Goal: Task Accomplishment & Management: Use online tool/utility

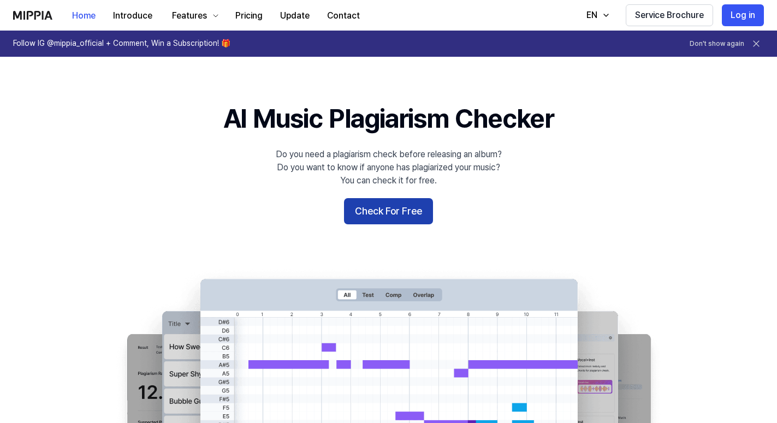
click at [382, 213] on button "Check For Free" at bounding box center [388, 211] width 89 height 26
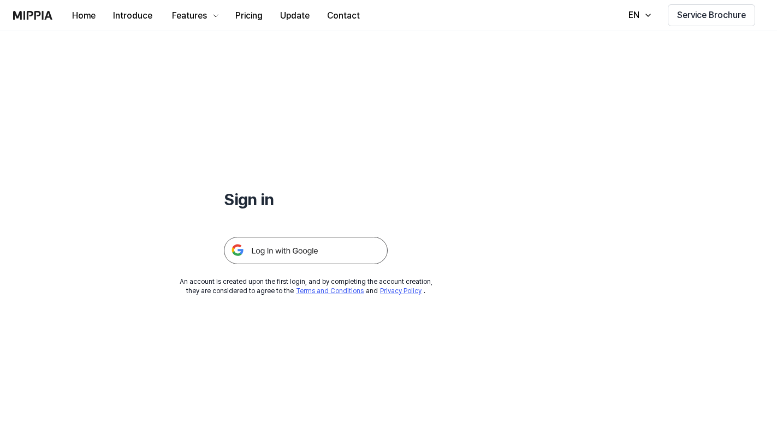
click at [285, 251] on img at bounding box center [306, 250] width 164 height 27
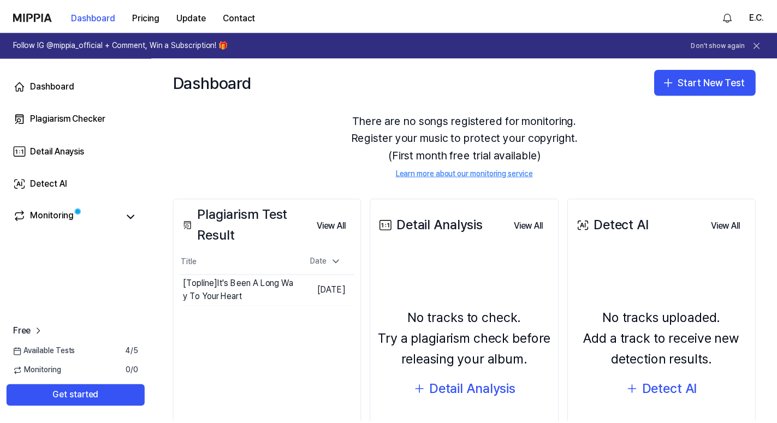
scroll to position [62, 0]
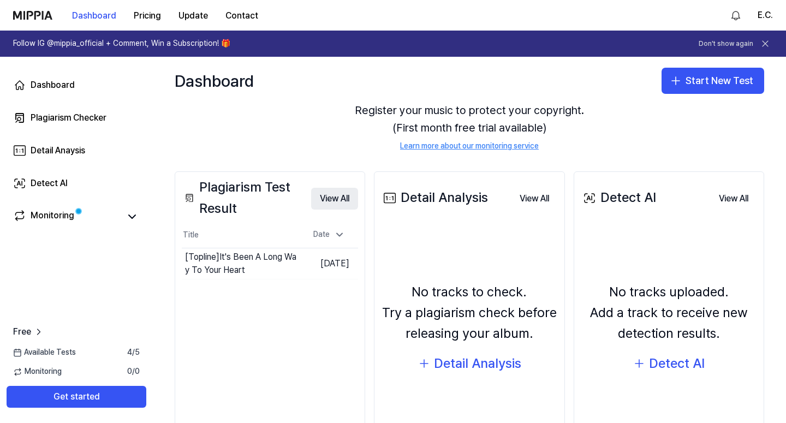
click at [335, 196] on button "View All" at bounding box center [334, 199] width 47 height 22
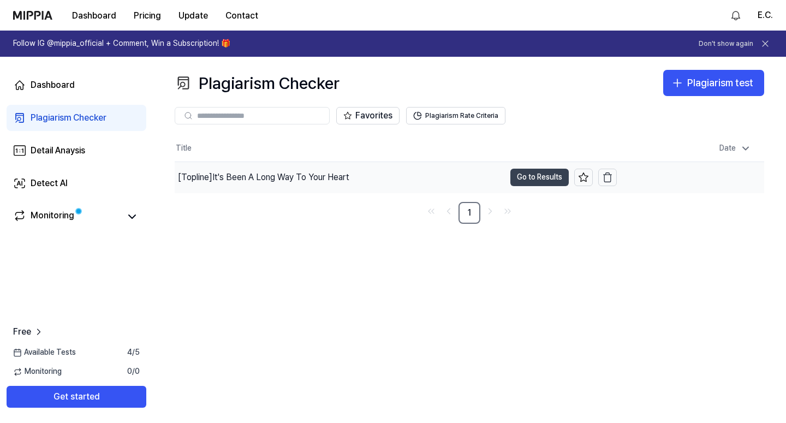
click at [523, 176] on button "Go to Results" at bounding box center [539, 177] width 58 height 17
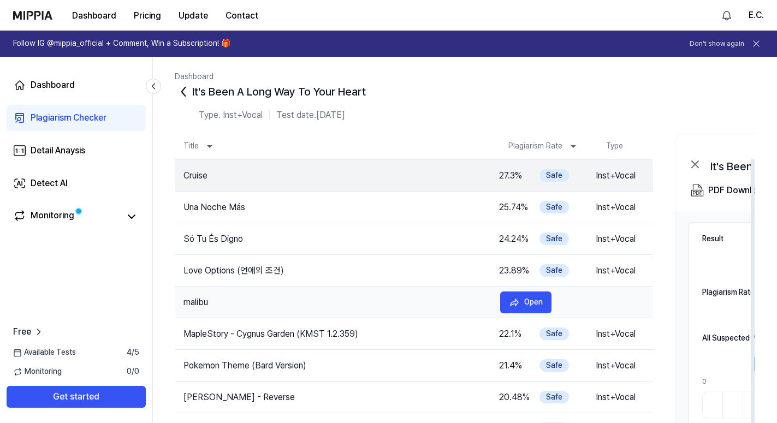
scroll to position [0, 0]
click at [58, 183] on div "Detect AI" at bounding box center [49, 183] width 37 height 13
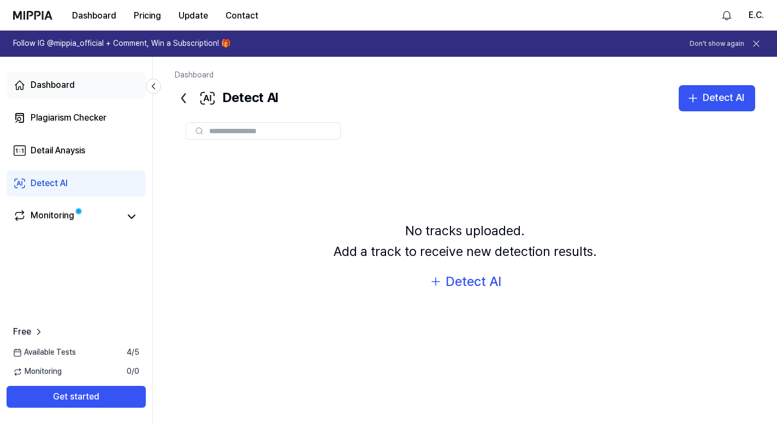
click at [64, 84] on div "Dashboard" at bounding box center [53, 85] width 44 height 13
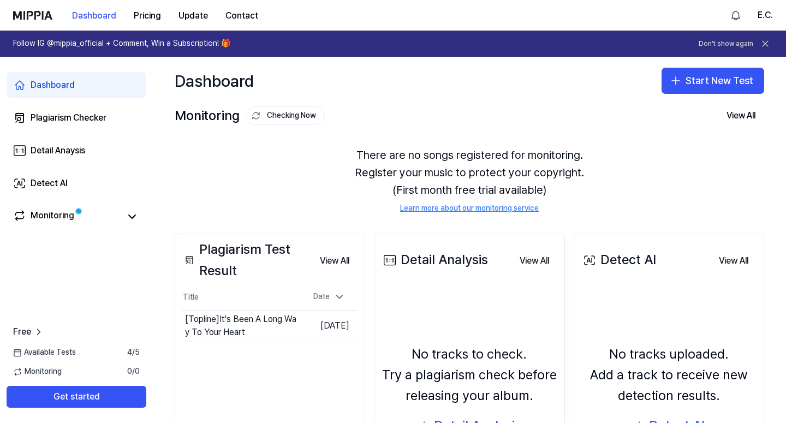
click at [227, 250] on div "Plagiarism Test Result" at bounding box center [246, 260] width 129 height 42
click at [336, 260] on button "View All" at bounding box center [334, 261] width 47 height 22
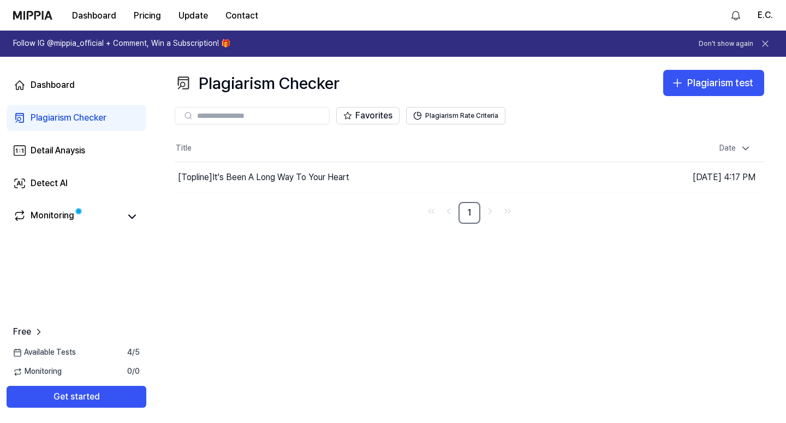
click at [236, 115] on input "text" at bounding box center [260, 116] width 126 height 10
type input "**********"
click at [698, 90] on div "Plagiarism test" at bounding box center [720, 83] width 66 height 16
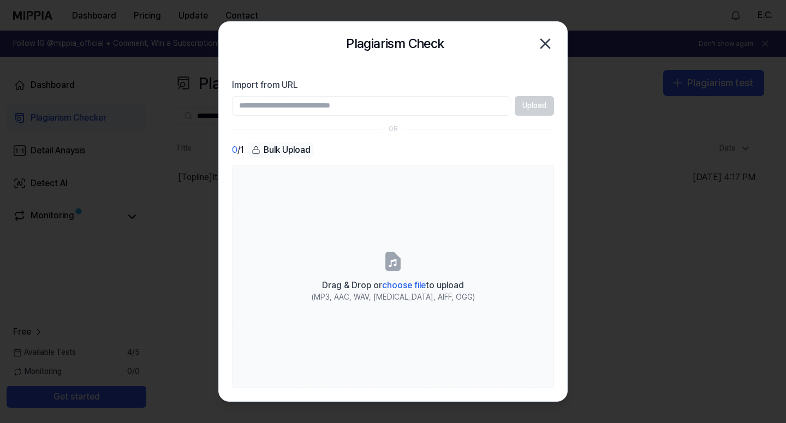
click at [276, 108] on input "Import from URL" at bounding box center [371, 106] width 278 height 20
click at [276, 110] on input "Import from URL" at bounding box center [371, 106] width 278 height 20
paste input "**********"
type input "**********"
click at [534, 110] on button "Upload" at bounding box center [534, 106] width 39 height 20
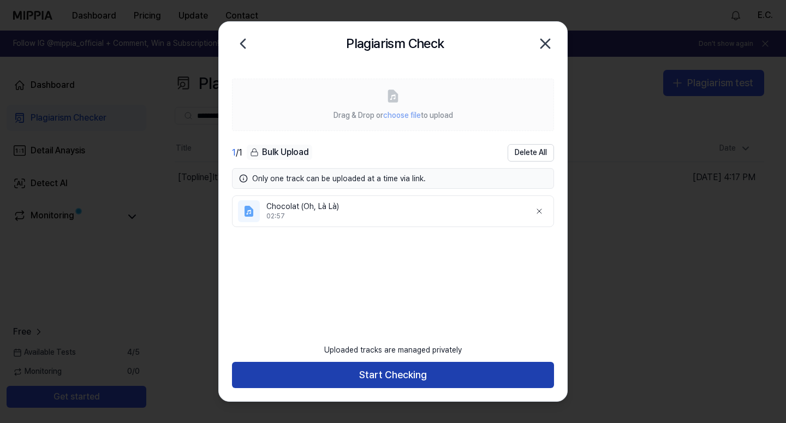
click at [401, 375] on button "Start Checking" at bounding box center [393, 375] width 322 height 26
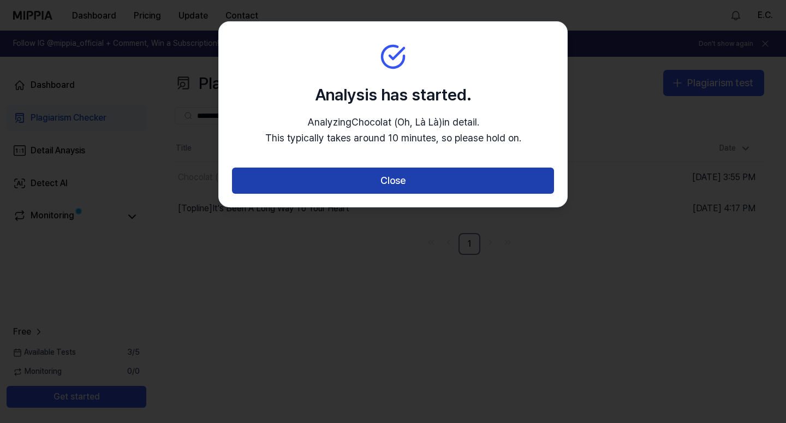
click at [372, 178] on button "Close" at bounding box center [393, 181] width 322 height 26
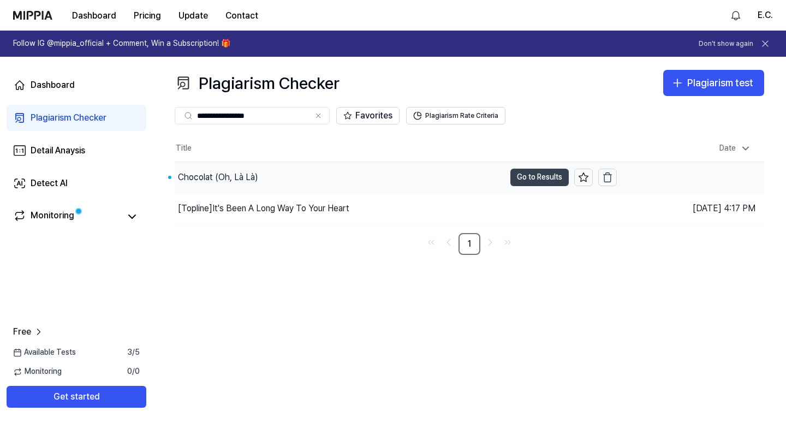
click at [531, 179] on button "Go to Results" at bounding box center [539, 177] width 58 height 17
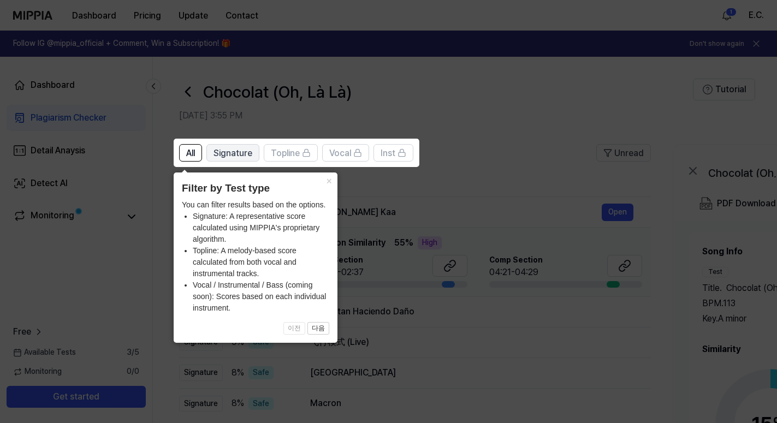
click at [238, 157] on span "Signature" at bounding box center [232, 153] width 39 height 13
click at [200, 155] on button "All" at bounding box center [190, 152] width 23 height 17
click at [238, 155] on span "Signature" at bounding box center [232, 153] width 39 height 13
click at [326, 185] on button "×" at bounding box center [328, 179] width 17 height 15
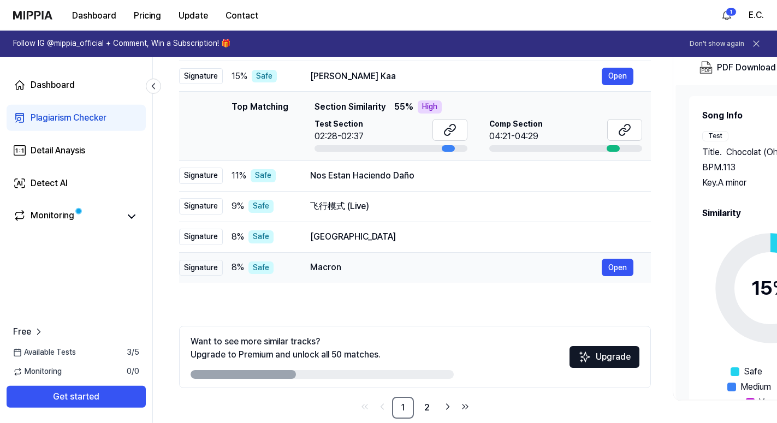
scroll to position [153, 0]
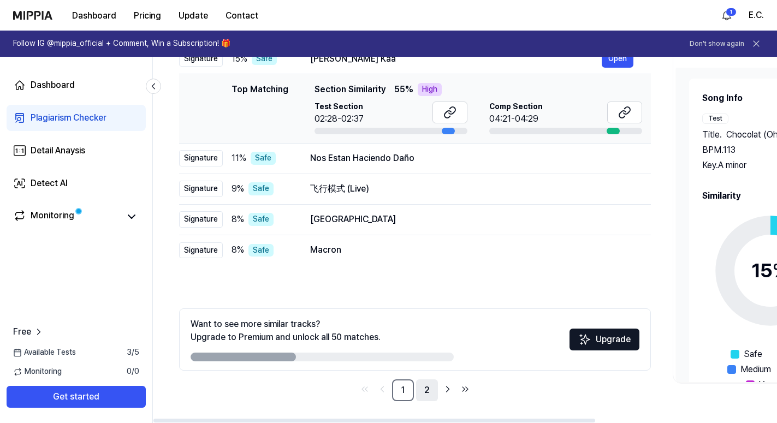
click at [428, 387] on link "2" at bounding box center [427, 390] width 22 height 22
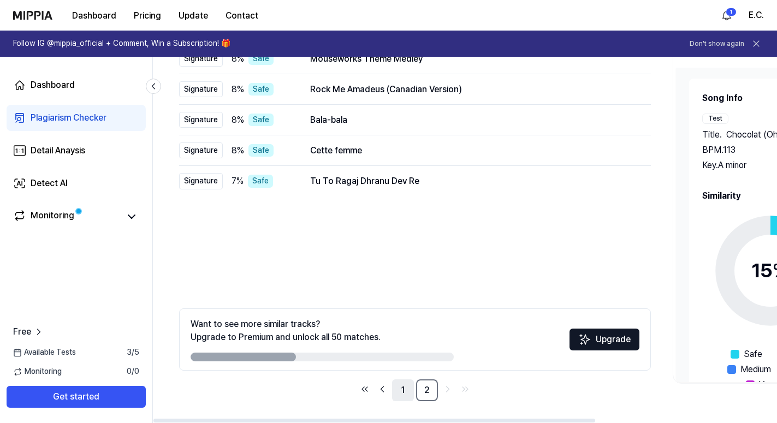
click at [403, 390] on link "1" at bounding box center [403, 390] width 22 height 22
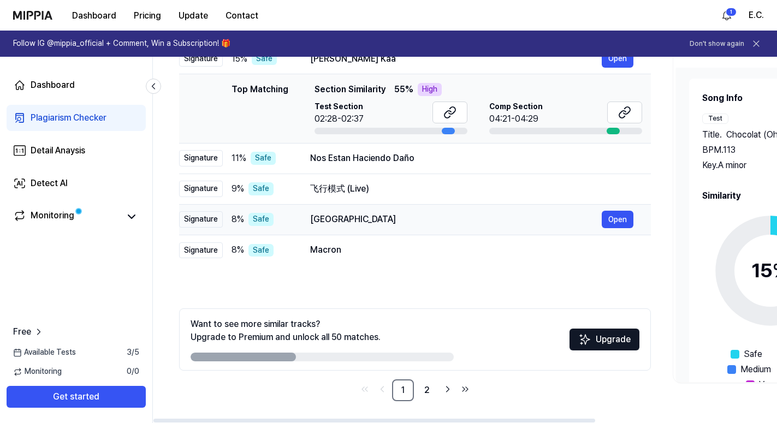
scroll to position [0, 0]
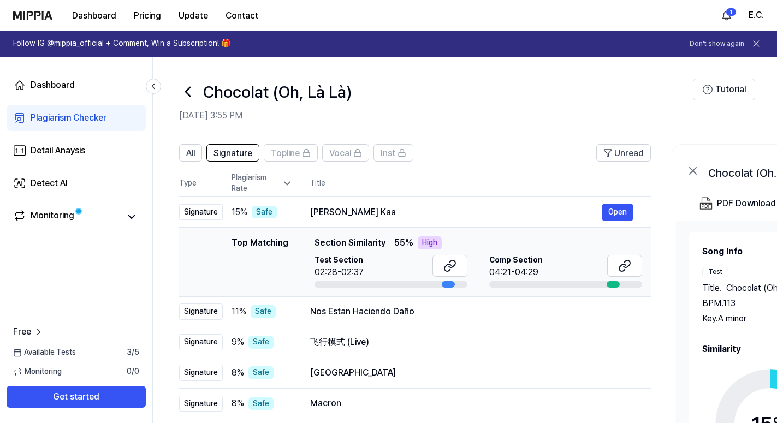
drag, startPoint x: 319, startPoint y: 244, endPoint x: 377, endPoint y: 247, distance: 57.9
click at [377, 247] on span "Section Similarity" at bounding box center [349, 242] width 71 height 13
click at [450, 267] on icon at bounding box center [452, 263] width 7 height 7
drag, startPoint x: 396, startPoint y: 212, endPoint x: 423, endPoint y: 208, distance: 27.6
click at [423, 208] on div "[PERSON_NAME] Kaa" at bounding box center [455, 212] width 291 height 13
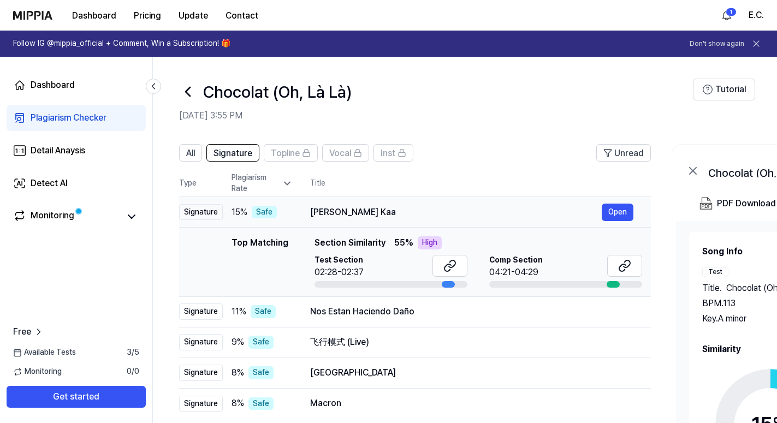
drag, startPoint x: 313, startPoint y: 213, endPoint x: 383, endPoint y: 213, distance: 69.3
click at [383, 213] on div "[PERSON_NAME] Kaa" at bounding box center [455, 212] width 291 height 13
drag, startPoint x: 393, startPoint y: 213, endPoint x: 436, endPoint y: 211, distance: 42.7
click at [436, 211] on div "[PERSON_NAME] Kaa" at bounding box center [455, 212] width 291 height 13
drag, startPoint x: 310, startPoint y: 213, endPoint x: 315, endPoint y: 207, distance: 8.1
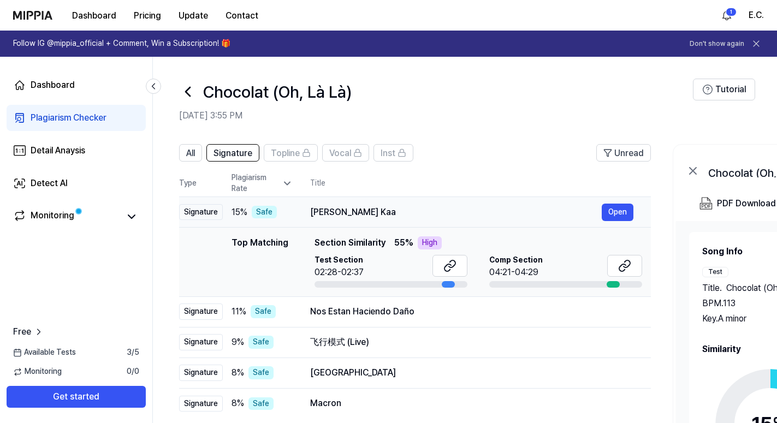
click at [379, 208] on div "[PERSON_NAME] Kaa" at bounding box center [455, 212] width 291 height 13
click at [315, 206] on div "[PERSON_NAME] Kaa" at bounding box center [455, 212] width 291 height 13
click at [317, 206] on div "[PERSON_NAME] Kaa" at bounding box center [455, 212] width 291 height 13
click at [318, 212] on div "[PERSON_NAME] Kaa" at bounding box center [455, 212] width 291 height 13
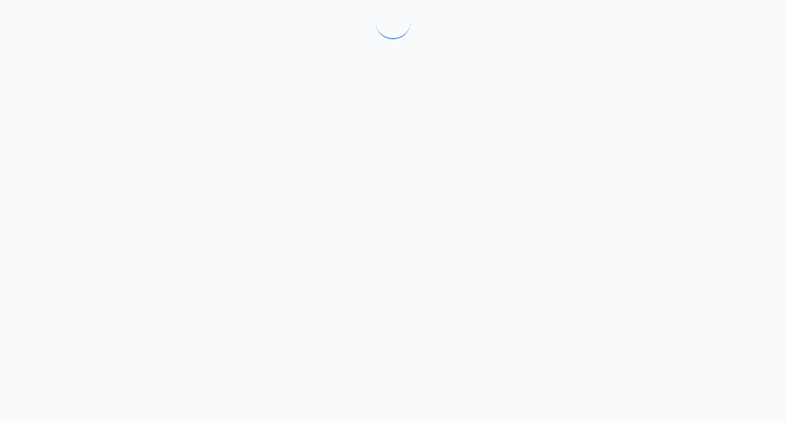
click at [318, 212] on div at bounding box center [393, 211] width 786 height 423
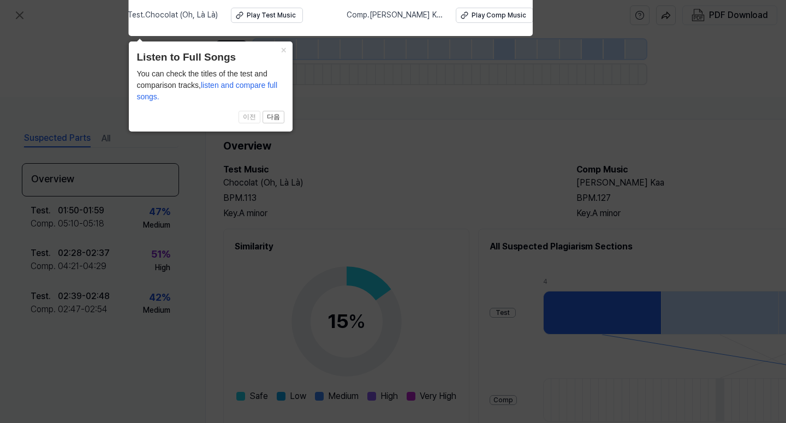
click at [385, 115] on icon at bounding box center [393, 209] width 786 height 428
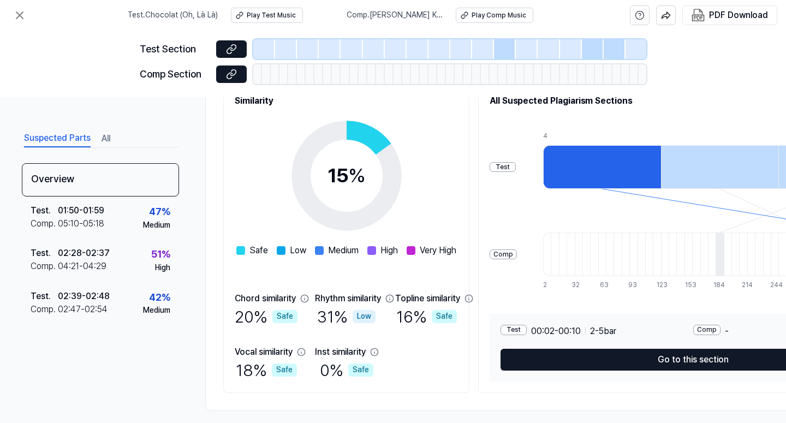
scroll to position [165, 0]
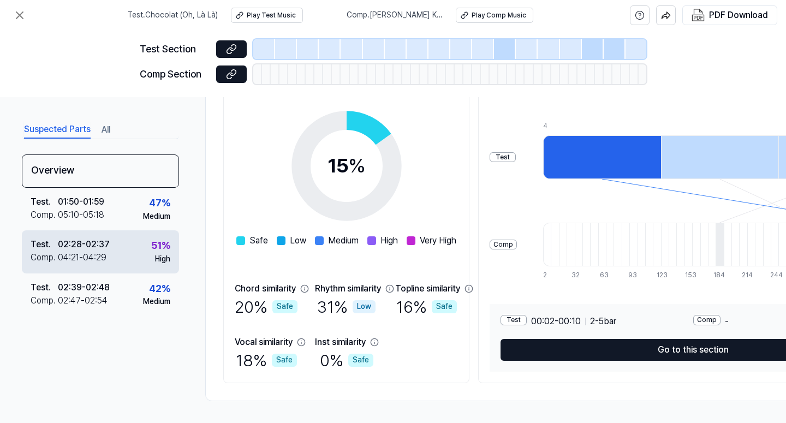
click at [123, 247] on div "Test . 02:28 - 02:37 Comp . 04:21 - 04:29 51 % High" at bounding box center [100, 251] width 157 height 43
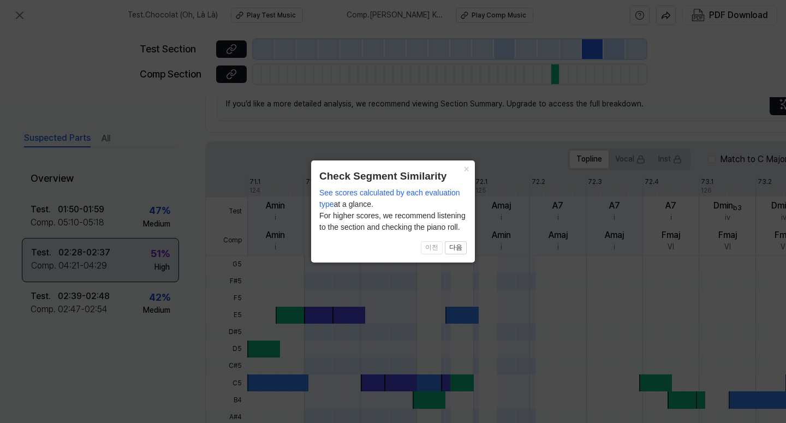
scroll to position [335, 0]
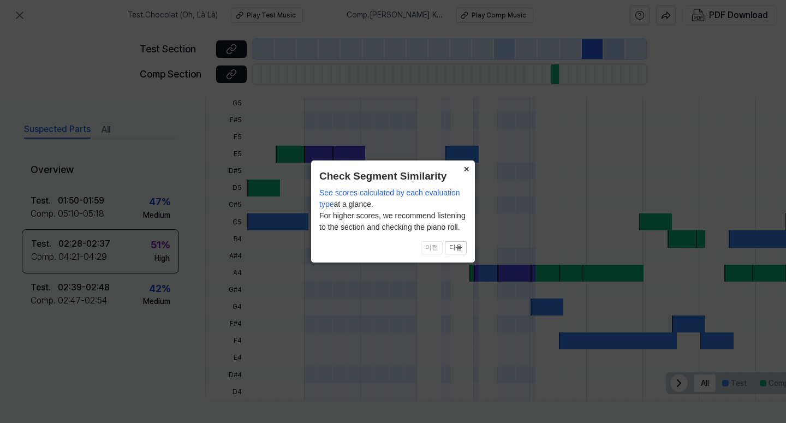
click at [465, 171] on button "×" at bounding box center [465, 167] width 17 height 15
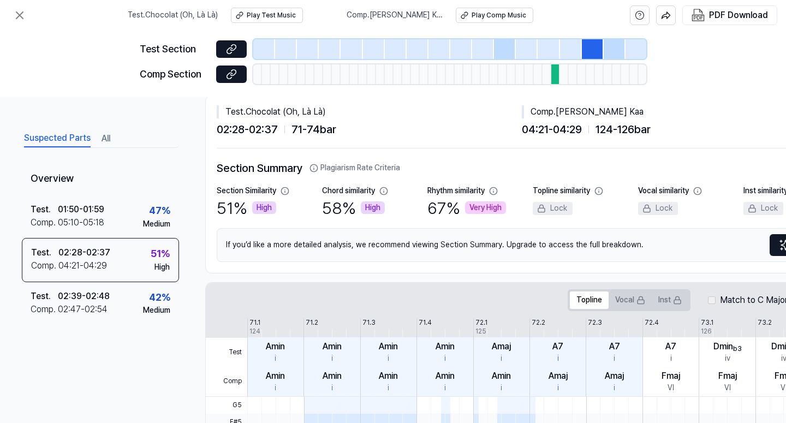
scroll to position [0, 0]
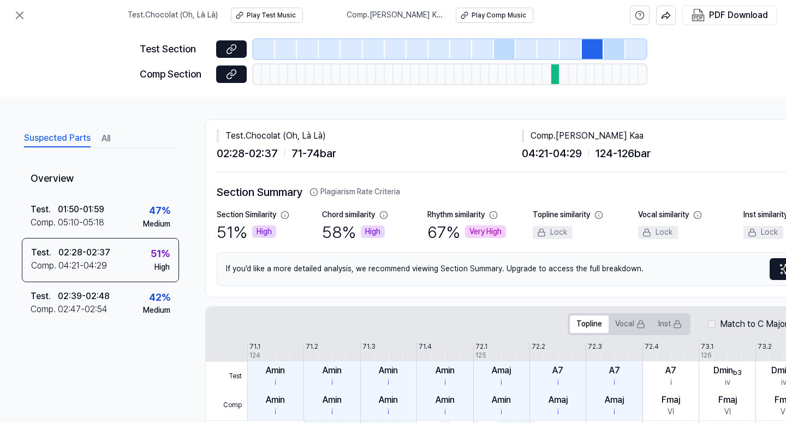
click at [346, 230] on div "58 % High" at bounding box center [353, 231] width 63 height 23
click at [384, 218] on icon at bounding box center [383, 214] width 7 height 7
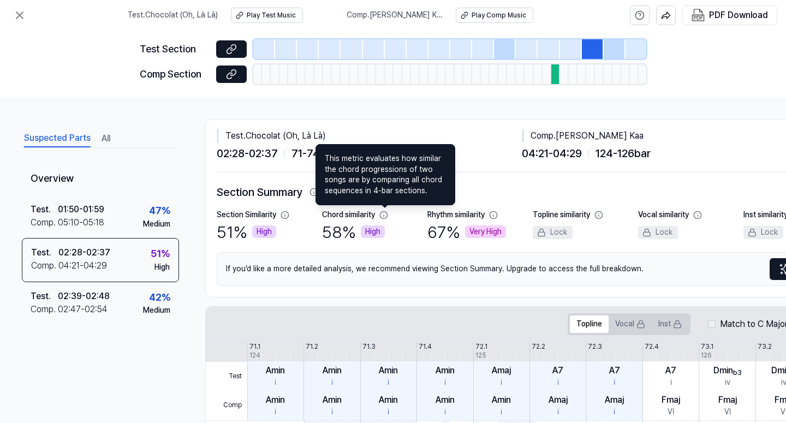
click at [384, 218] on icon at bounding box center [383, 214] width 7 height 7
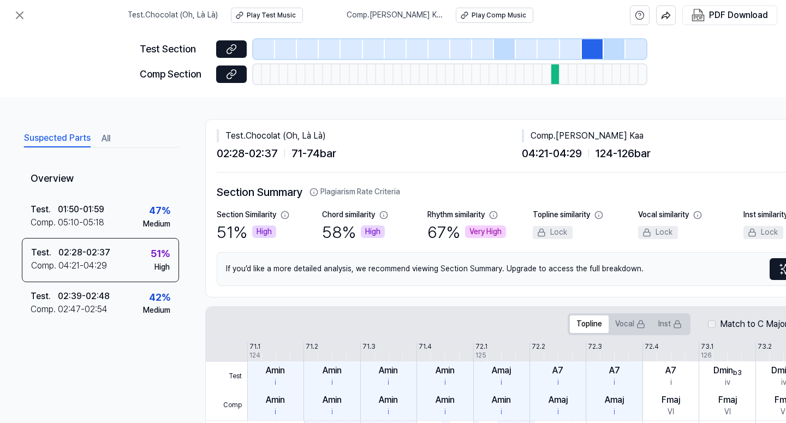
click at [106, 139] on button "All" at bounding box center [105, 138] width 9 height 17
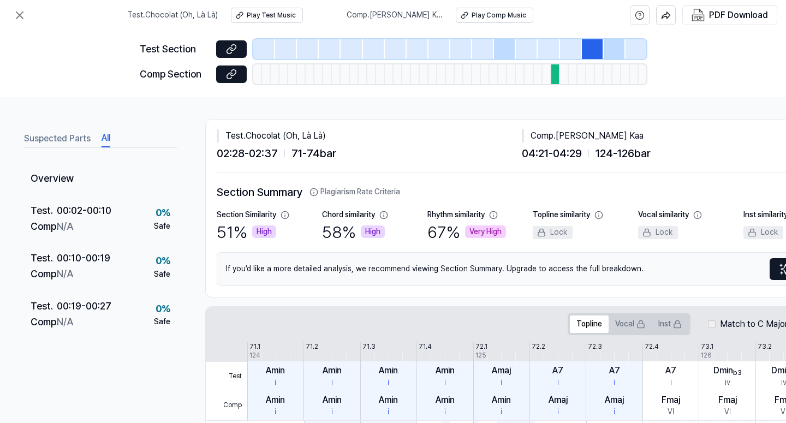
click at [62, 140] on button "Suspected Parts" at bounding box center [57, 138] width 67 height 17
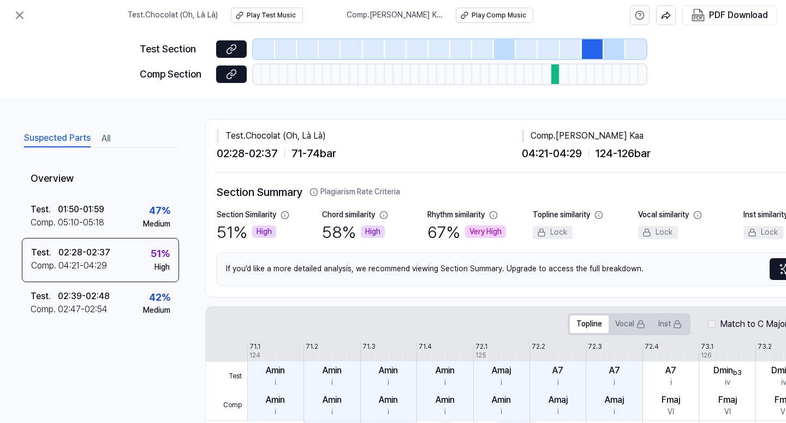
drag, startPoint x: 442, startPoint y: 16, endPoint x: 374, endPoint y: 21, distance: 67.8
click at [374, 21] on div "Comp . [PERSON_NAME] Kaa Play Comp Music" at bounding box center [440, 15] width 187 height 15
copy span "[PERSON_NAME] Kaa"
click at [12, 21] on button at bounding box center [20, 15] width 22 height 22
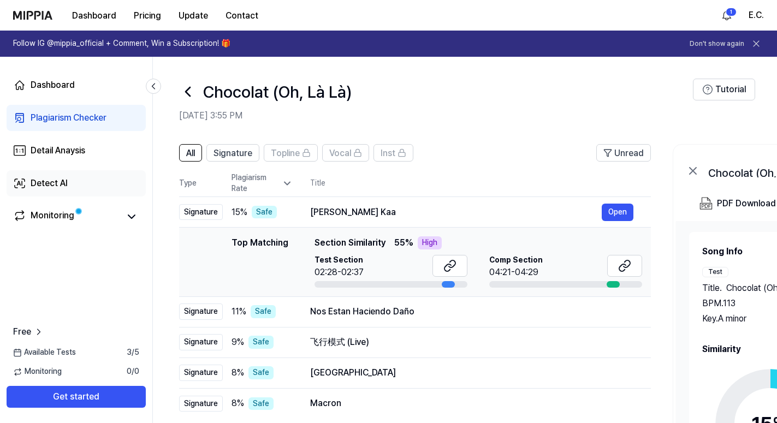
click at [57, 182] on div "Detect AI" at bounding box center [49, 183] width 37 height 13
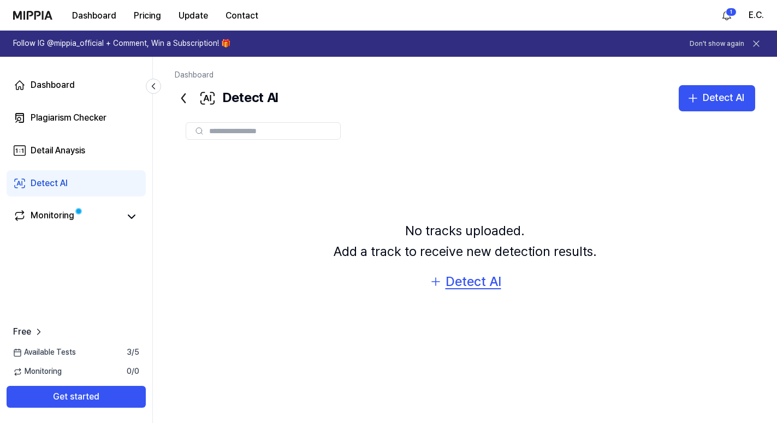
click at [470, 286] on div "Detect AI" at bounding box center [473, 281] width 56 height 21
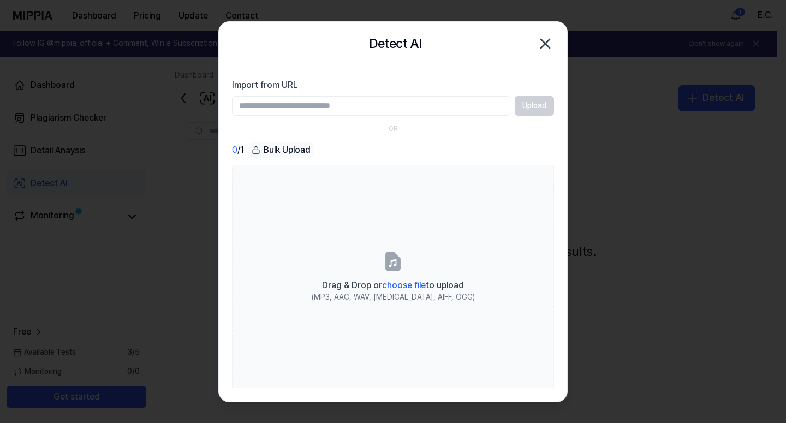
click at [279, 105] on input "Import from URL" at bounding box center [371, 106] width 278 height 20
click at [543, 47] on icon "button" at bounding box center [544, 43] width 17 height 17
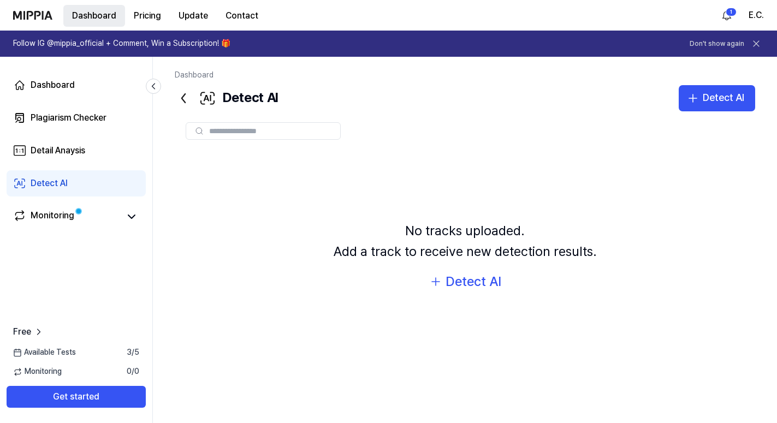
click at [85, 18] on button "Dashboard" at bounding box center [94, 16] width 62 height 22
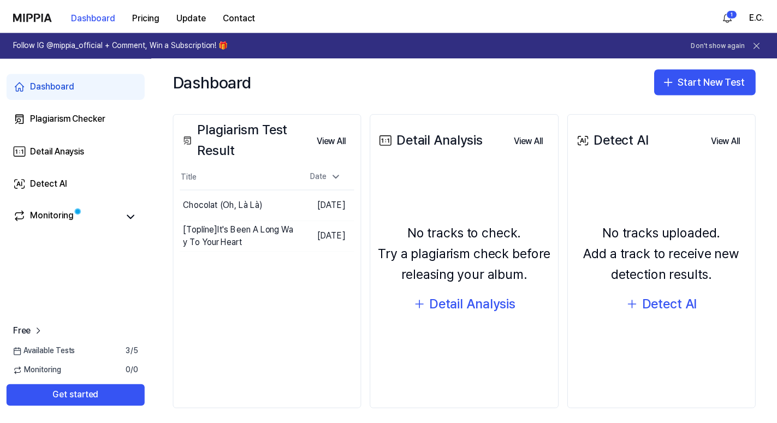
scroll to position [124, 0]
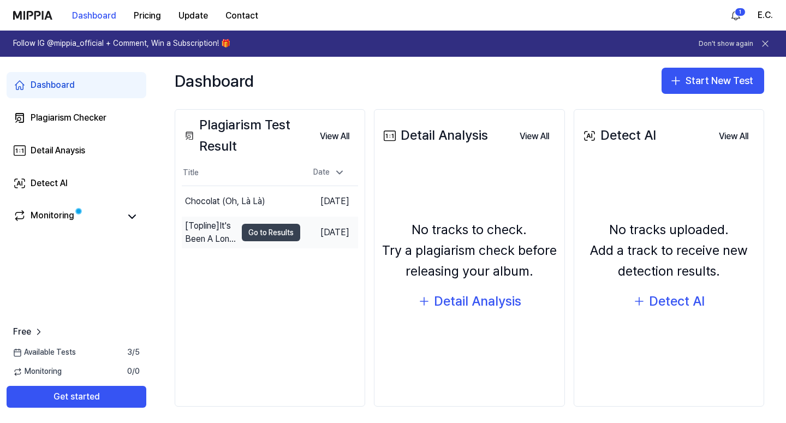
click at [242, 228] on button "Go to Results" at bounding box center [271, 232] width 58 height 17
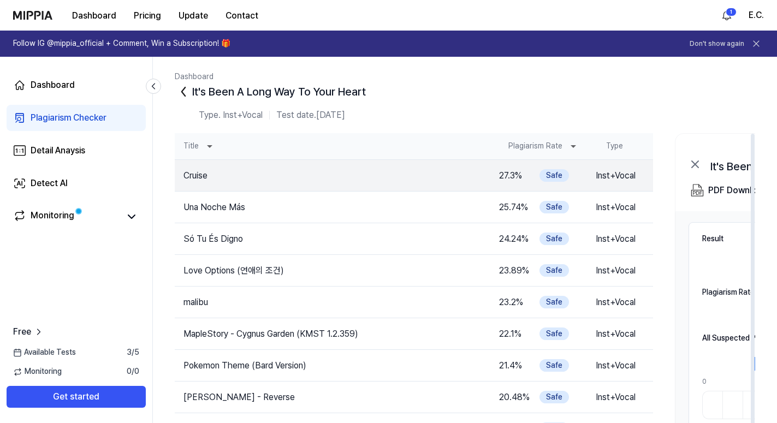
click at [572, 145] on icon at bounding box center [572, 146] width 13 height 13
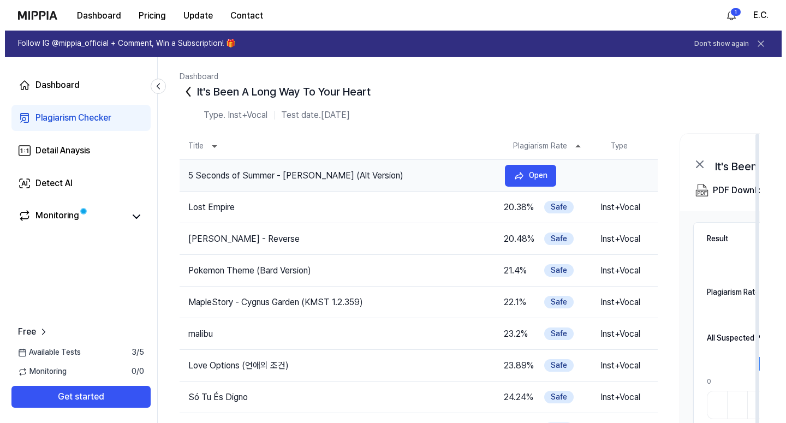
scroll to position [0, 0]
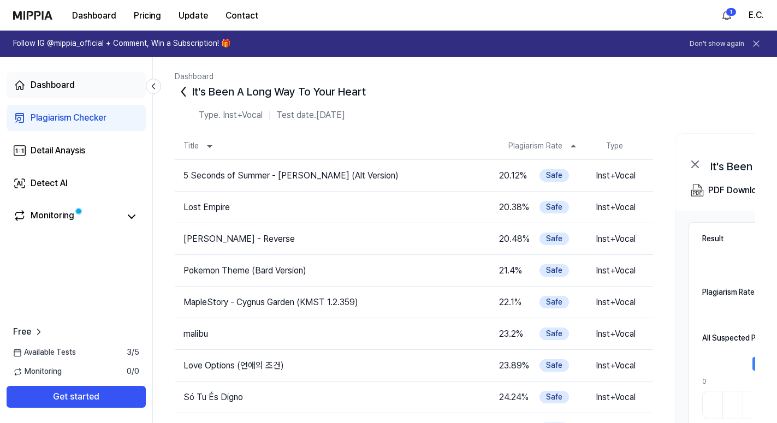
click at [64, 81] on div "Dashboard" at bounding box center [53, 85] width 44 height 13
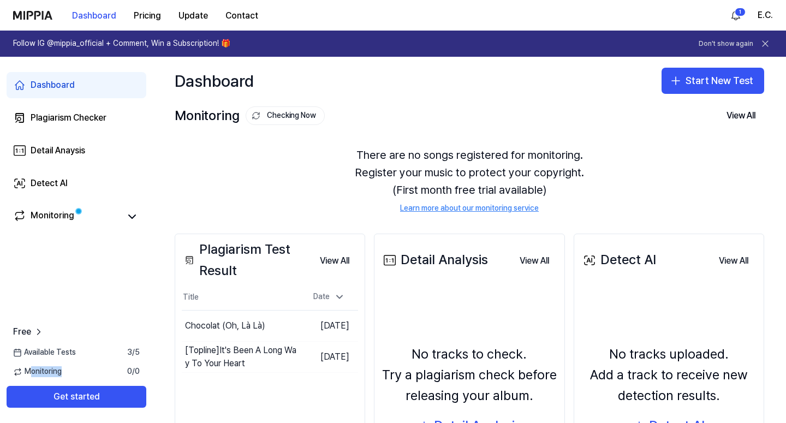
drag, startPoint x: 64, startPoint y: 373, endPoint x: 33, endPoint y: 368, distance: 31.6
click at [33, 368] on div "Monitoring 0 / 0" at bounding box center [76, 371] width 153 height 11
click at [33, 367] on span "Monitoring" at bounding box center [37, 371] width 49 height 11
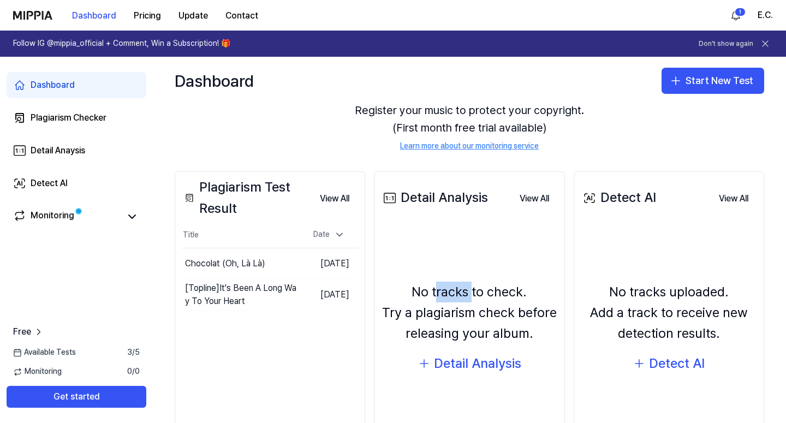
drag, startPoint x: 437, startPoint y: 289, endPoint x: 468, endPoint y: 290, distance: 31.1
click at [468, 290] on div "No tracks to check. Try a plagiarism check before releasing your album." at bounding box center [469, 313] width 176 height 63
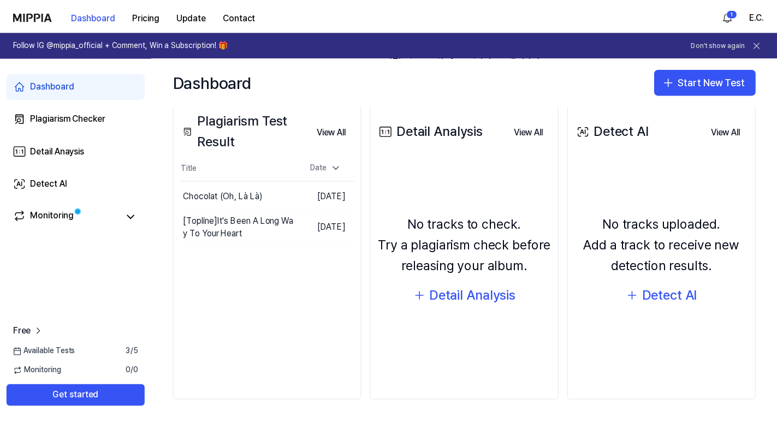
scroll to position [0, 0]
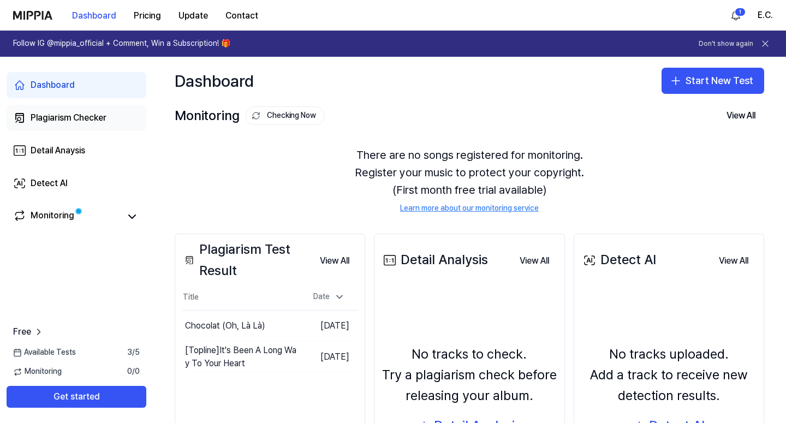
click at [83, 115] on div "Plagiarism Checker" at bounding box center [69, 117] width 76 height 13
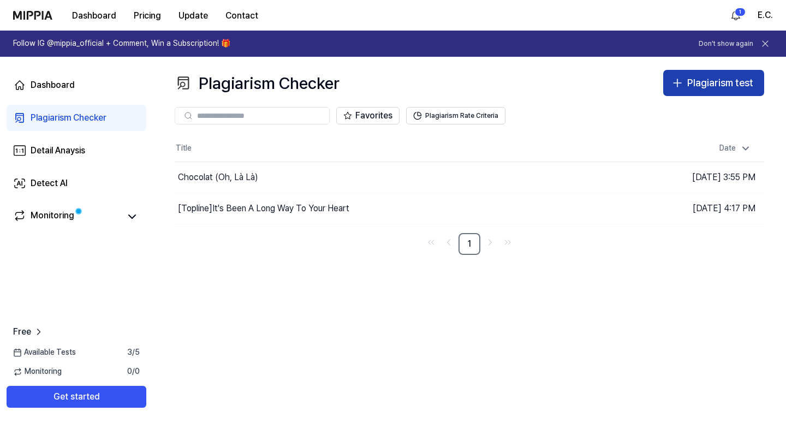
click at [723, 91] on div "Plagiarism test" at bounding box center [720, 83] width 66 height 16
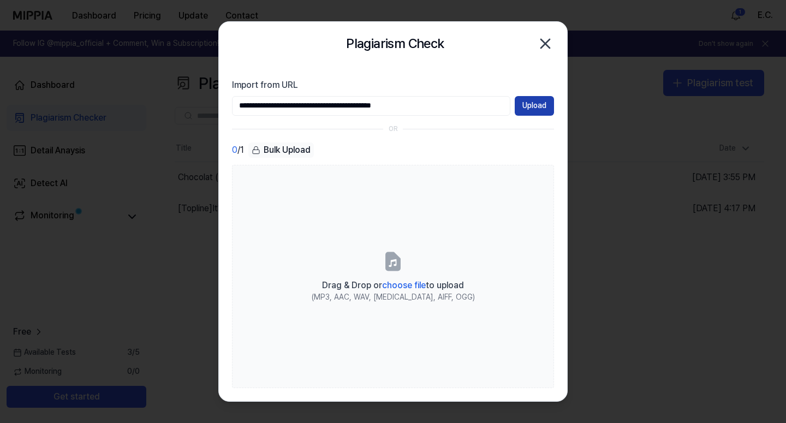
type input "**********"
click at [539, 109] on button "Upload" at bounding box center [534, 106] width 39 height 20
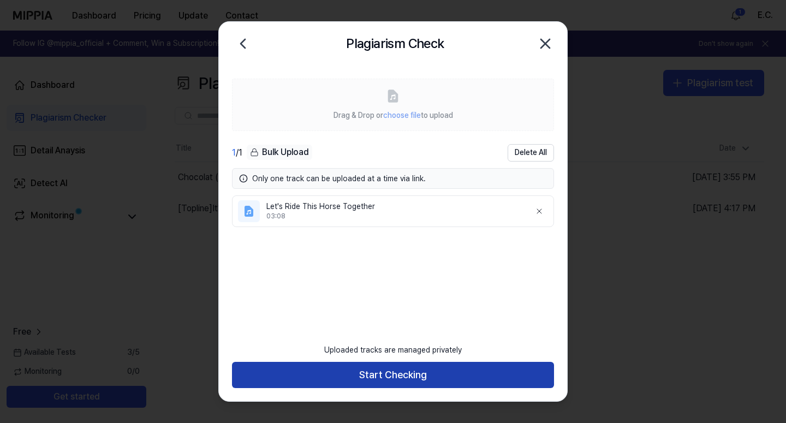
click at [437, 381] on button "Start Checking" at bounding box center [393, 375] width 322 height 26
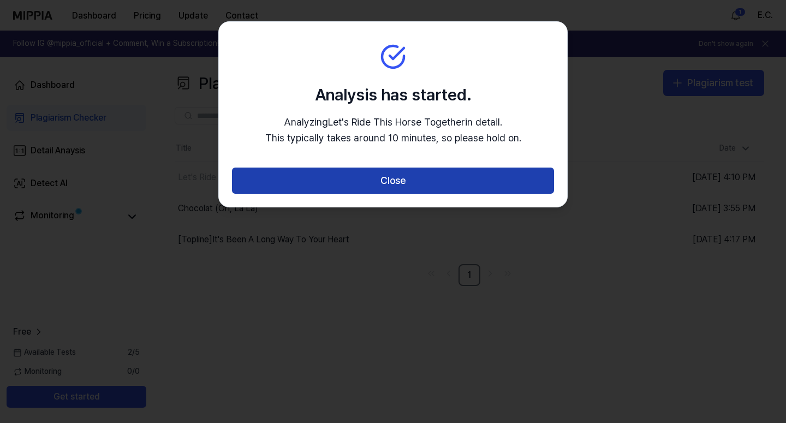
click at [414, 177] on button "Close" at bounding box center [393, 181] width 322 height 26
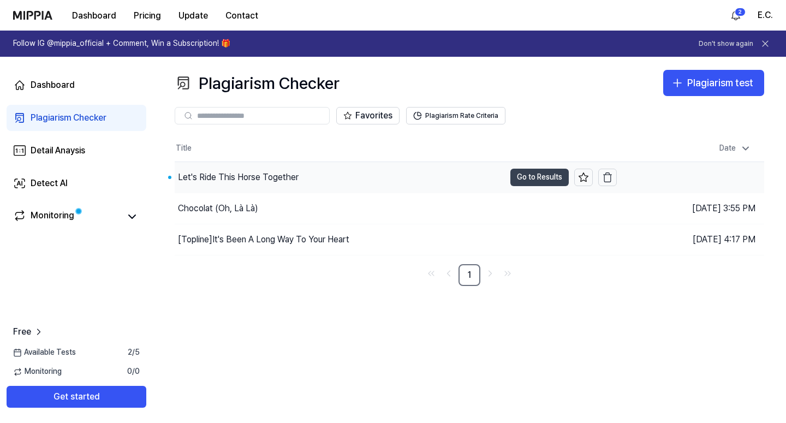
click at [533, 179] on button "Go to Results" at bounding box center [539, 177] width 58 height 17
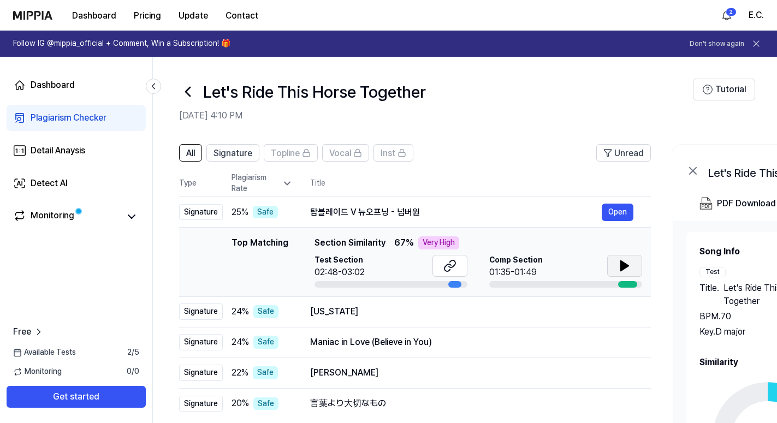
click at [623, 265] on icon at bounding box center [624, 266] width 8 height 10
click at [622, 263] on icon at bounding box center [622, 265] width 2 height 9
click at [613, 261] on button at bounding box center [624, 266] width 35 height 22
click at [622, 265] on icon at bounding box center [622, 265] width 2 height 9
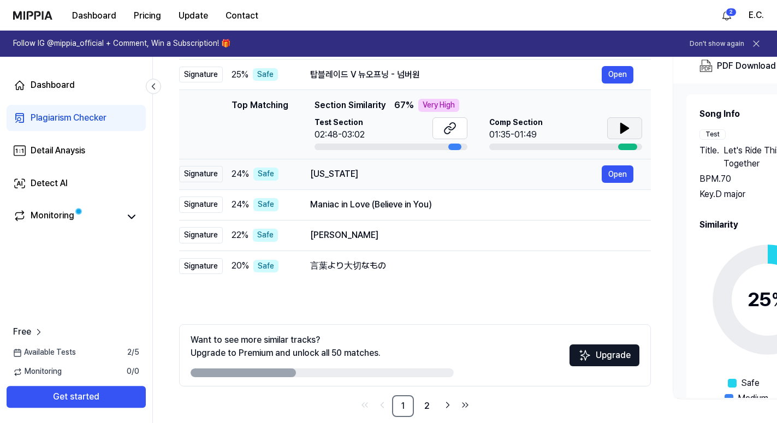
scroll to position [153, 0]
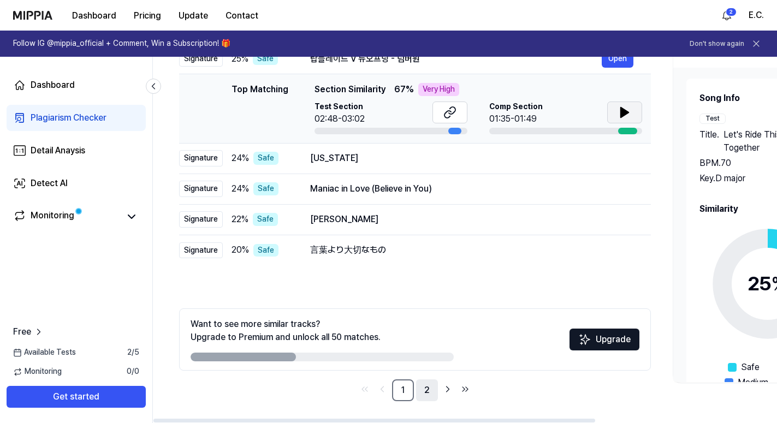
click at [430, 399] on link "2" at bounding box center [427, 390] width 22 height 22
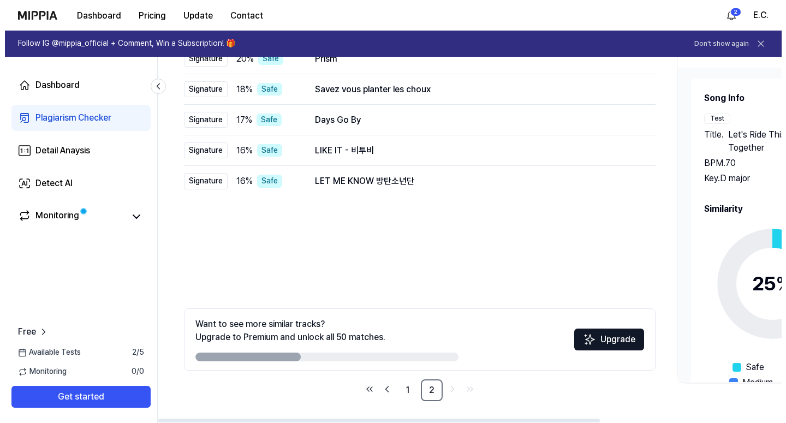
scroll to position [0, 0]
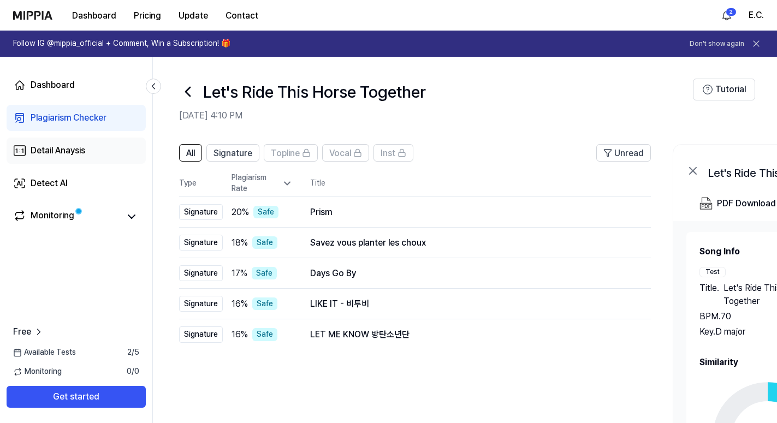
click at [65, 153] on div "Detail Anaysis" at bounding box center [58, 150] width 55 height 13
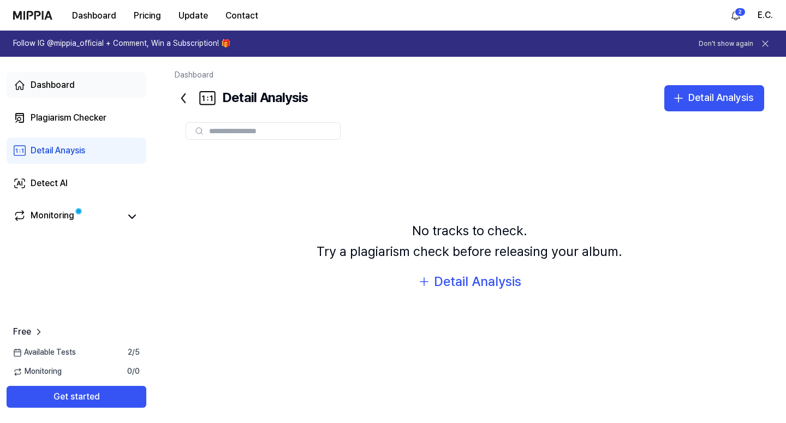
click at [55, 82] on div "Dashboard" at bounding box center [53, 85] width 44 height 13
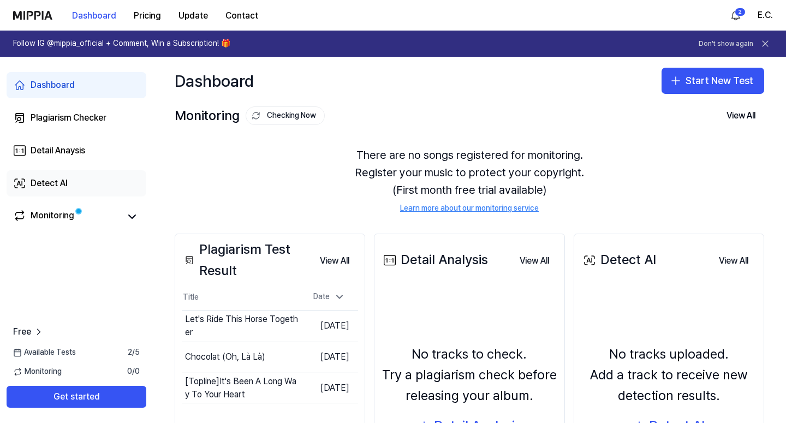
click at [64, 186] on div "Detect AI" at bounding box center [49, 183] width 37 height 13
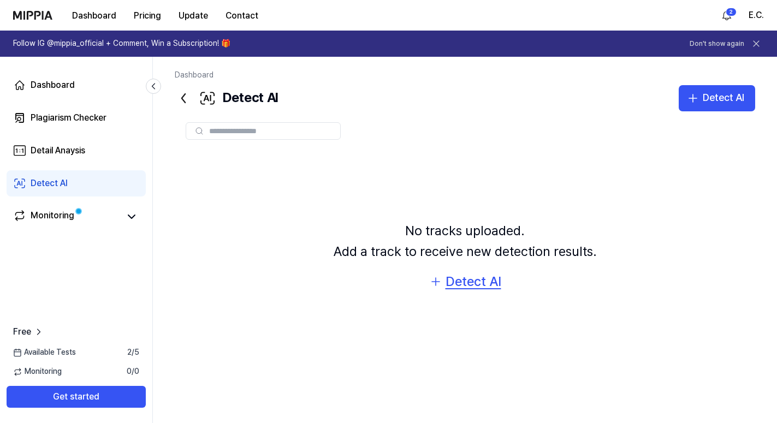
click at [471, 280] on div "Detect AI" at bounding box center [473, 281] width 56 height 21
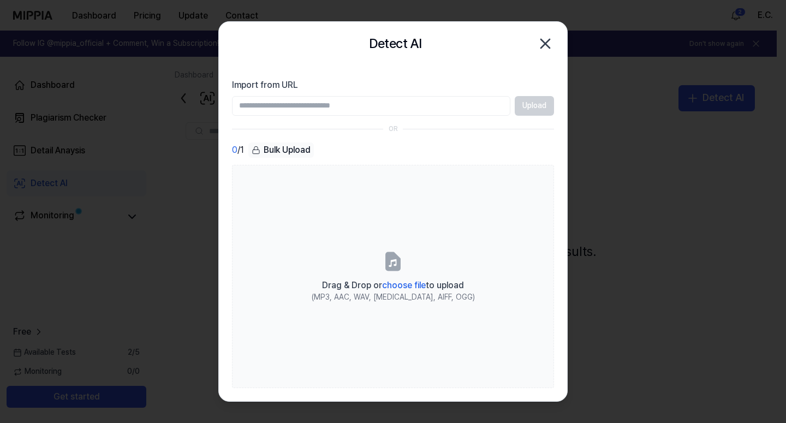
paste input "**********"
type input "**********"
click at [554, 43] on div "Detect AI Close" at bounding box center [393, 44] width 348 height 44
click at [551, 43] on icon "button" at bounding box center [544, 43] width 17 height 17
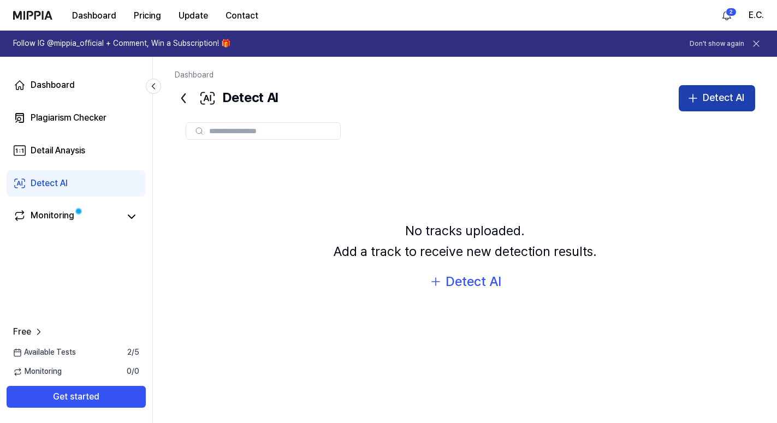
click at [697, 100] on icon "button" at bounding box center [692, 98] width 13 height 13
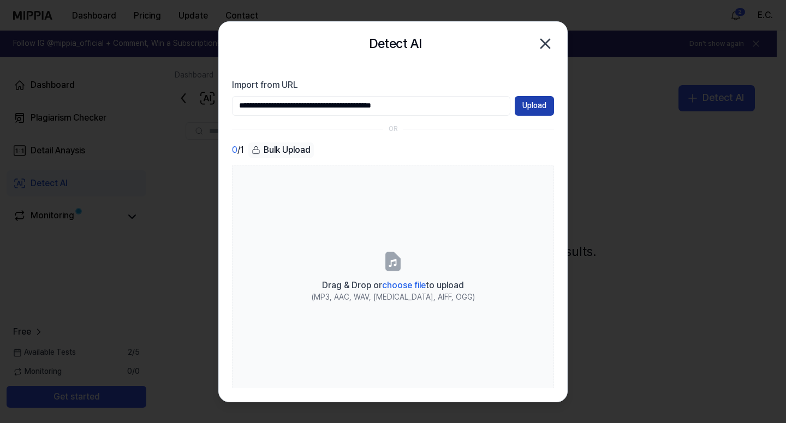
type input "**********"
click at [528, 104] on button "Upload" at bounding box center [534, 106] width 39 height 20
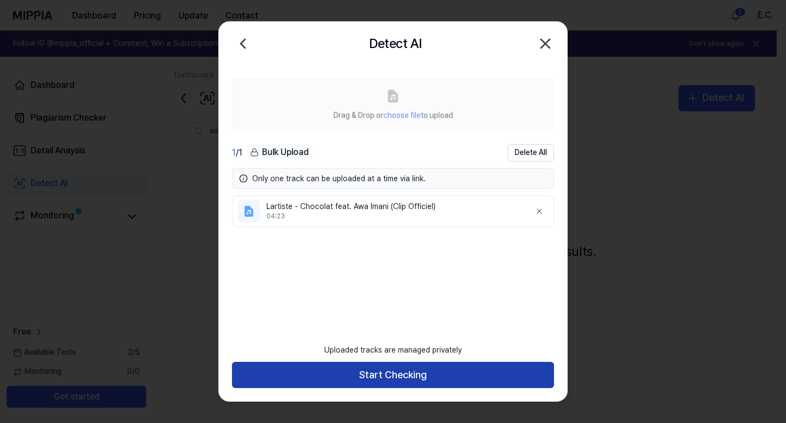
click at [430, 385] on button "Start Checking" at bounding box center [393, 375] width 322 height 26
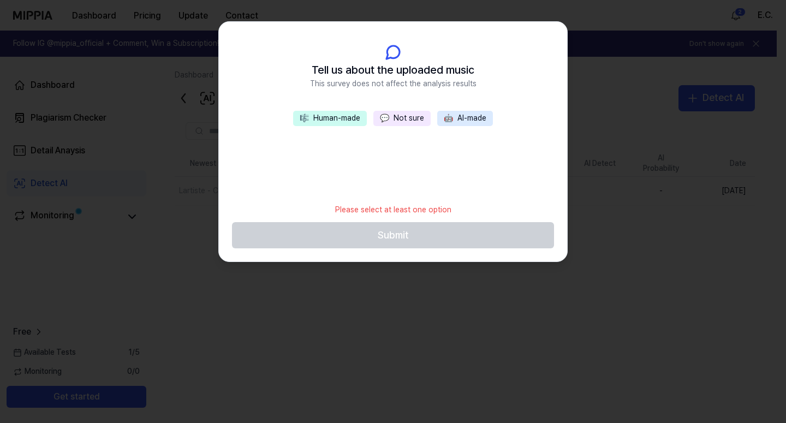
click at [401, 122] on button "💬 Not sure" at bounding box center [401, 118] width 57 height 15
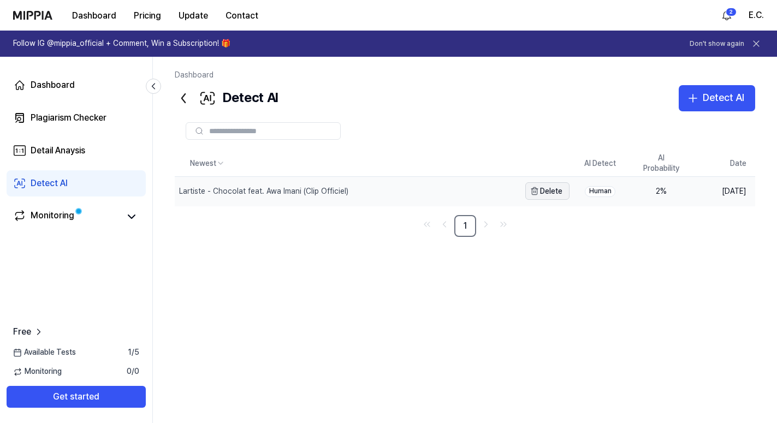
click at [553, 193] on button "Delete" at bounding box center [547, 190] width 44 height 17
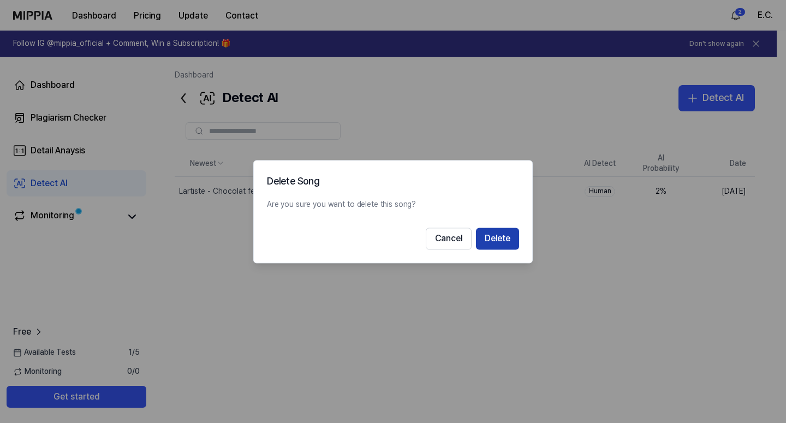
click at [499, 241] on button "Delete" at bounding box center [497, 239] width 43 height 22
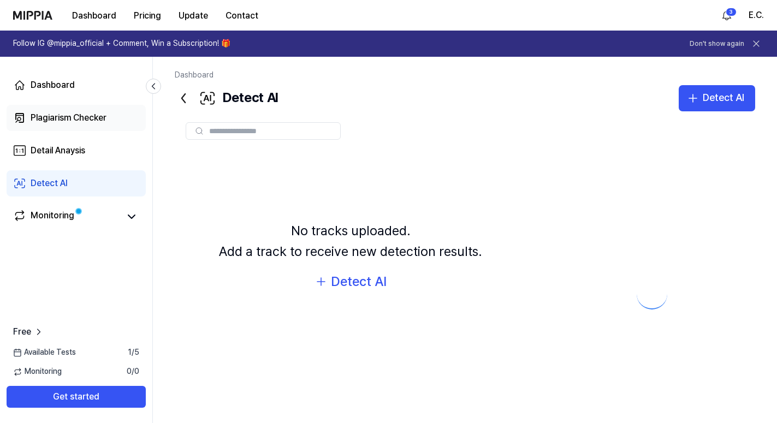
click at [64, 118] on div "Plagiarism Checker" at bounding box center [69, 117] width 76 height 13
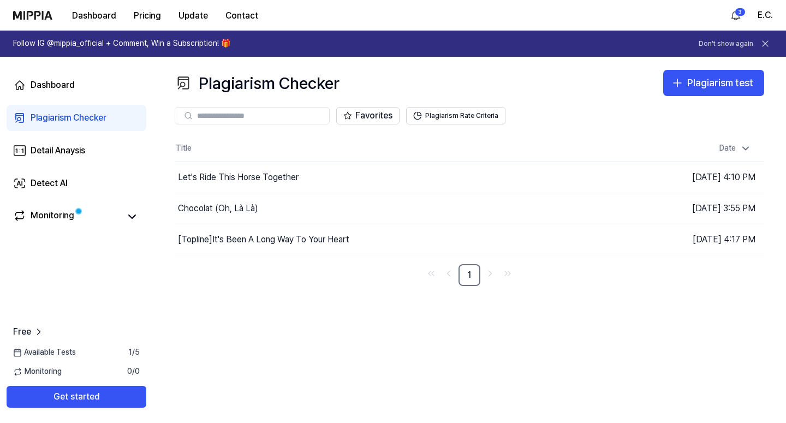
click at [196, 111] on div at bounding box center [252, 115] width 155 height 17
click at [223, 119] on input "text" at bounding box center [260, 116] width 126 height 10
paste input "**********"
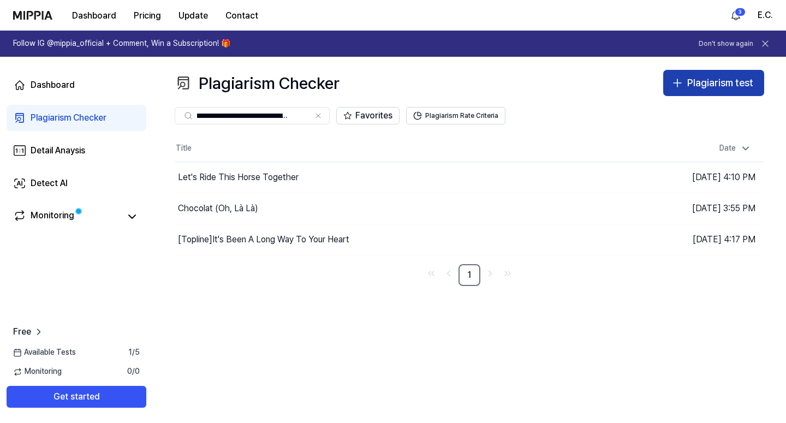
type input "**********"
click at [726, 78] on div "Plagiarism test" at bounding box center [720, 83] width 66 height 16
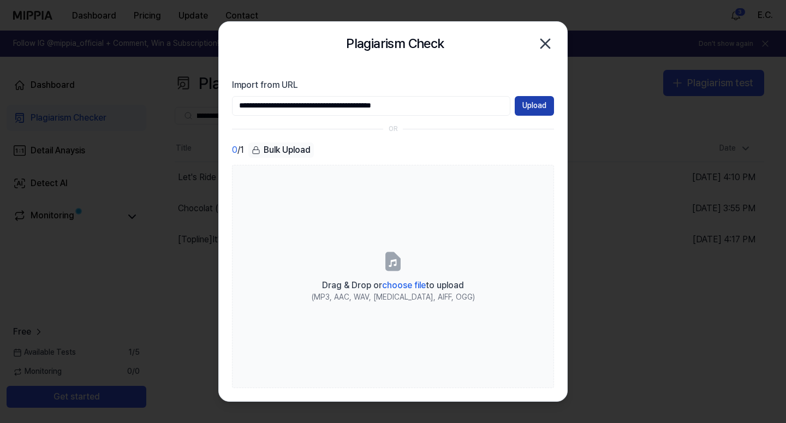
type input "**********"
click at [544, 106] on button "Upload" at bounding box center [534, 106] width 39 height 20
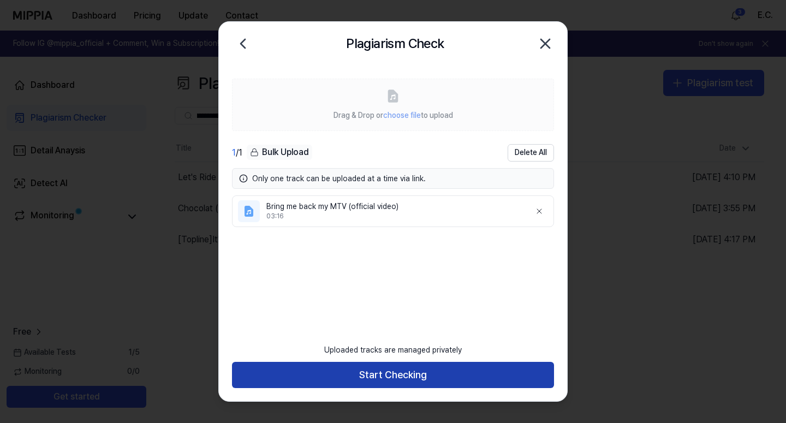
click at [367, 373] on button "Start Checking" at bounding box center [393, 375] width 322 height 26
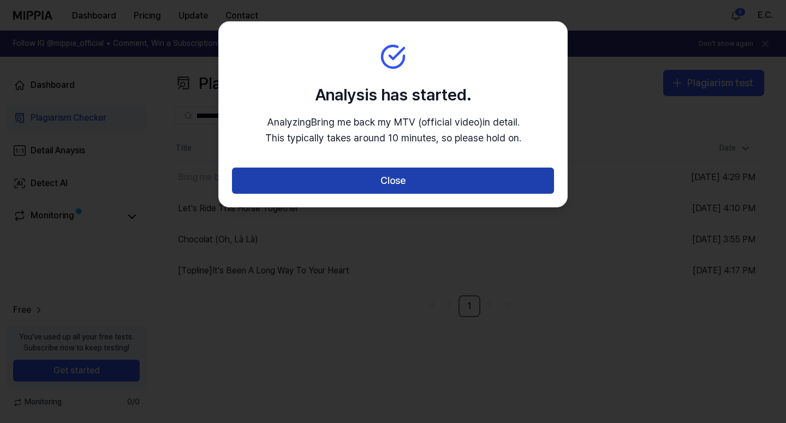
click at [349, 188] on button "Close" at bounding box center [393, 181] width 322 height 26
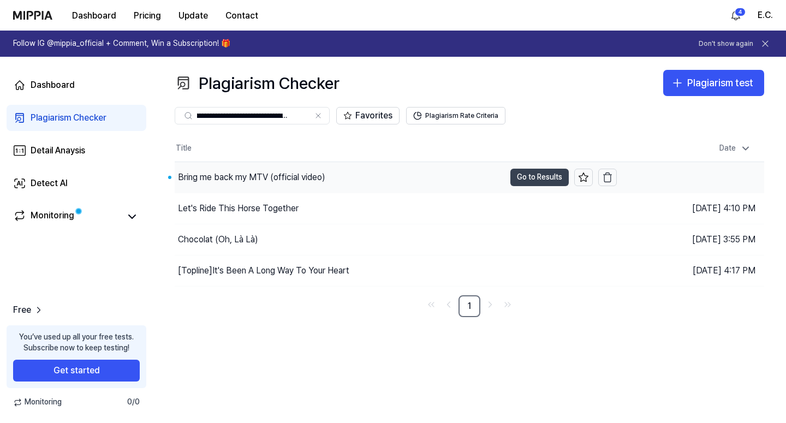
click at [535, 174] on button "Go to Results" at bounding box center [539, 177] width 58 height 17
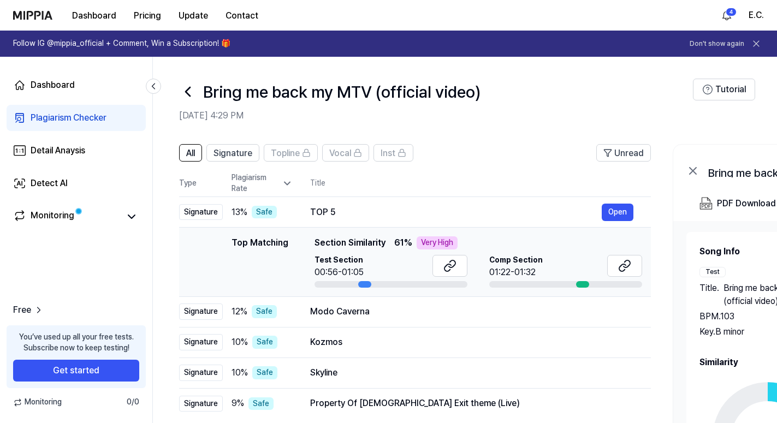
drag, startPoint x: 506, startPoint y: 259, endPoint x: 518, endPoint y: 259, distance: 12.0
click at [518, 259] on span "Comp Section" at bounding box center [515, 260] width 53 height 11
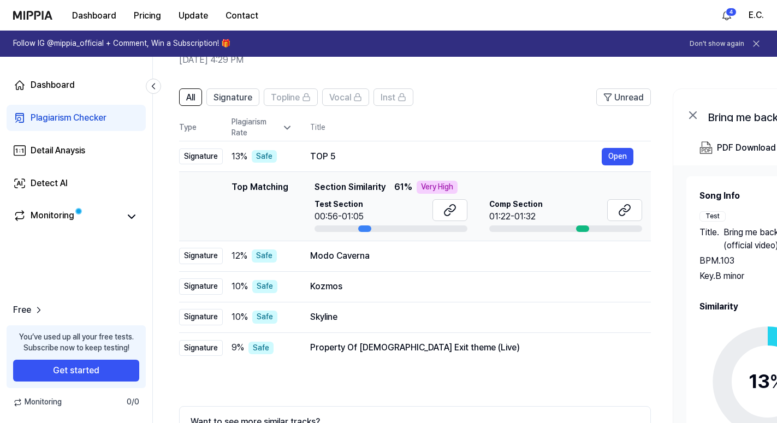
scroll to position [0, 0]
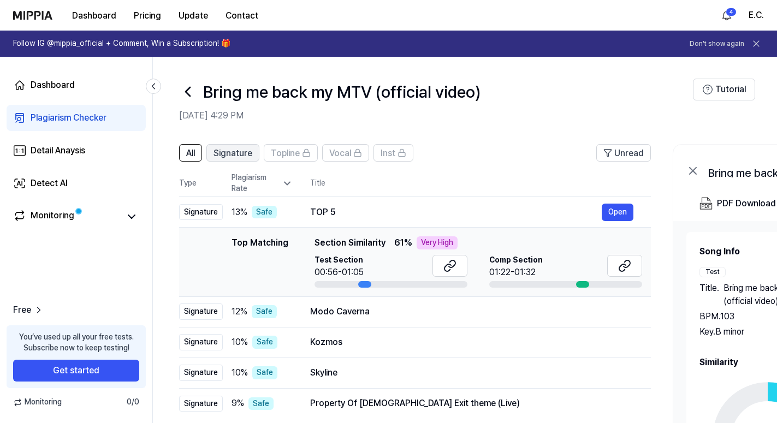
click at [231, 157] on span "Signature" at bounding box center [232, 153] width 39 height 13
click at [189, 151] on span "All" at bounding box center [190, 153] width 9 height 13
click at [273, 184] on div "Plagiarism Rate" at bounding box center [261, 182] width 61 height 21
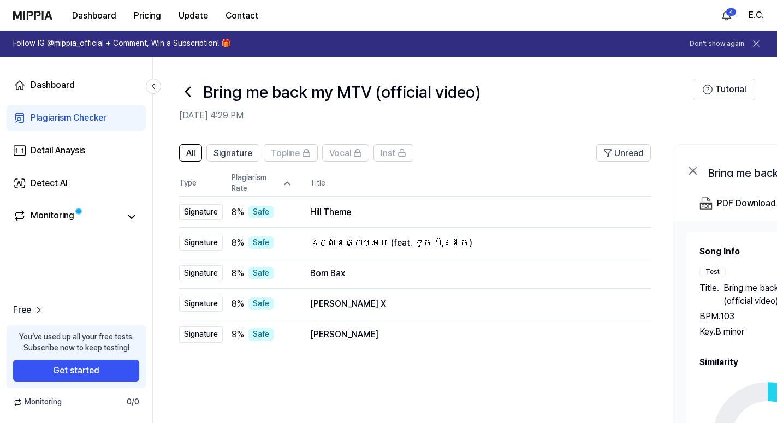
click at [273, 184] on div "Plagiarism Rate" at bounding box center [261, 182] width 61 height 21
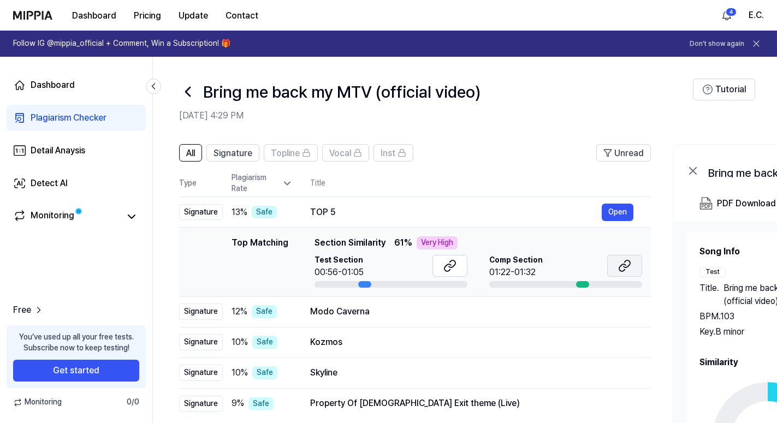
click at [620, 270] on icon at bounding box center [624, 265] width 13 height 13
click at [449, 266] on icon at bounding box center [449, 265] width 13 height 13
click at [332, 152] on span "Vocal" at bounding box center [340, 153] width 22 height 13
click at [236, 152] on span "Signature" at bounding box center [232, 153] width 39 height 13
click at [185, 154] on button "All" at bounding box center [190, 152] width 23 height 17
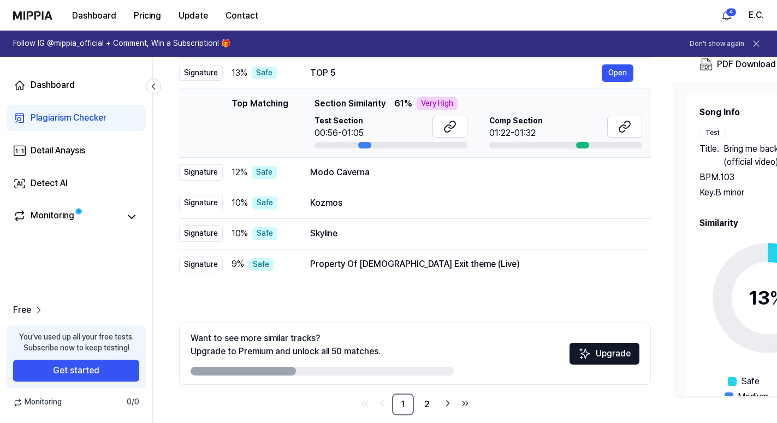
scroll to position [153, 0]
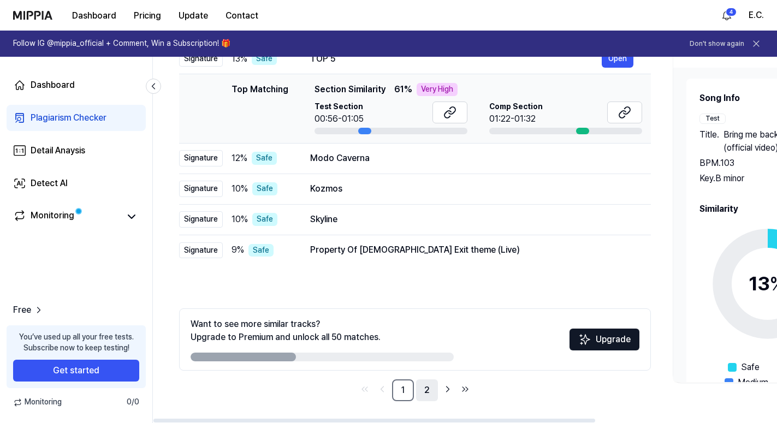
click at [423, 389] on link "2" at bounding box center [427, 390] width 22 height 22
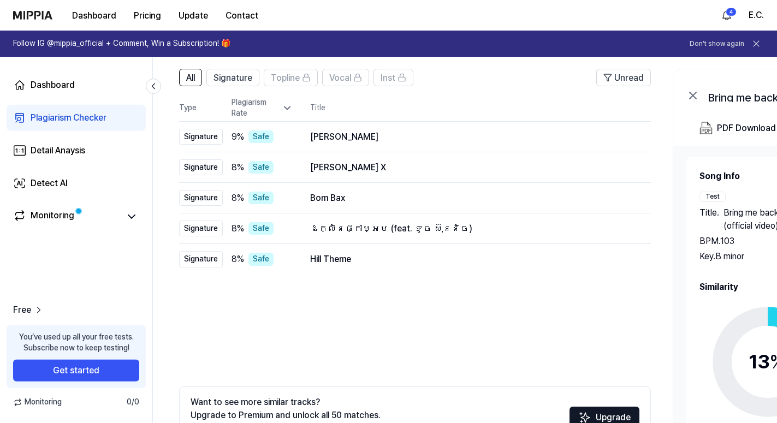
scroll to position [0, 0]
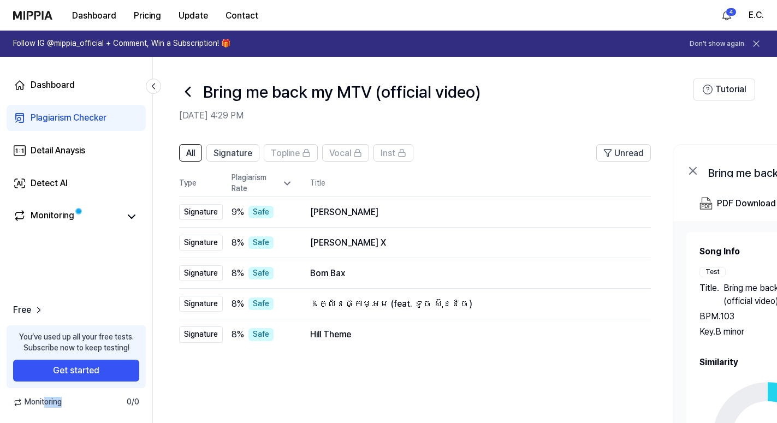
drag, startPoint x: 58, startPoint y: 404, endPoint x: 132, endPoint y: 397, distance: 74.0
click at [114, 404] on div "Monitoring 0 / 0" at bounding box center [76, 402] width 152 height 11
click at [132, 397] on span "0 / 0" at bounding box center [133, 402] width 13 height 11
click at [246, 153] on span "Signature" at bounding box center [232, 153] width 39 height 13
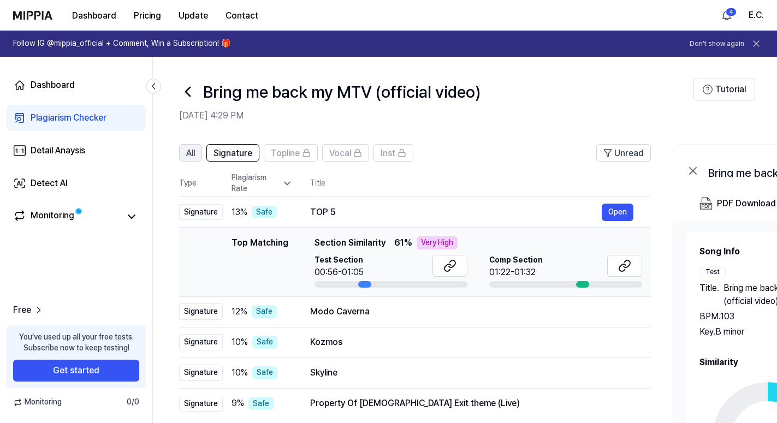
click at [188, 154] on span "All" at bounding box center [190, 153] width 9 height 13
click at [200, 154] on button "All" at bounding box center [190, 152] width 23 height 17
click at [93, 117] on div "Plagiarism Checker" at bounding box center [69, 117] width 76 height 13
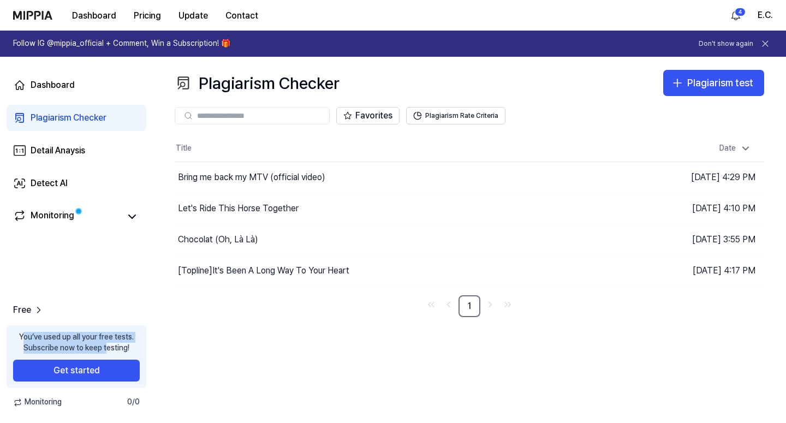
drag, startPoint x: 22, startPoint y: 339, endPoint x: 106, endPoint y: 344, distance: 84.2
click at [106, 344] on div "You’ve used up all your free tests. Subscribe now to keep testing!" at bounding box center [76, 342] width 115 height 21
click at [107, 344] on div "You’ve used up all your free tests. Subscribe now to keep testing!" at bounding box center [76, 342] width 115 height 21
drag, startPoint x: 34, startPoint y: 339, endPoint x: 93, endPoint y: 341, distance: 59.5
click at [93, 341] on div "You’ve used up all your free tests. Subscribe now to keep testing!" at bounding box center [76, 342] width 115 height 21
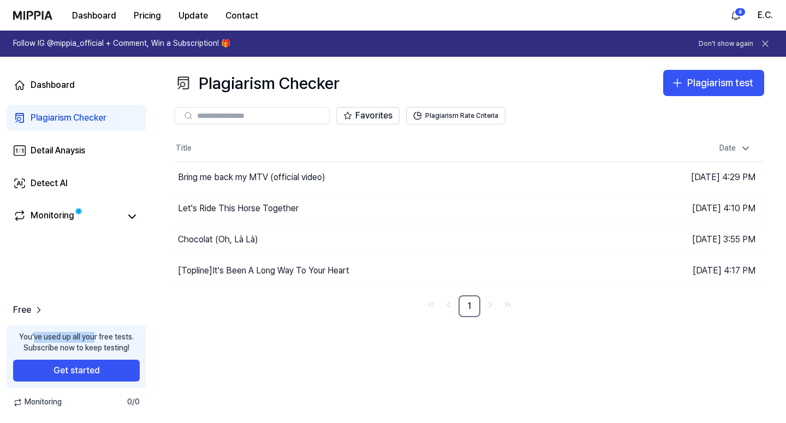
click at [93, 341] on div "You’ve used up all your free tests. Subscribe now to keep testing!" at bounding box center [76, 342] width 115 height 21
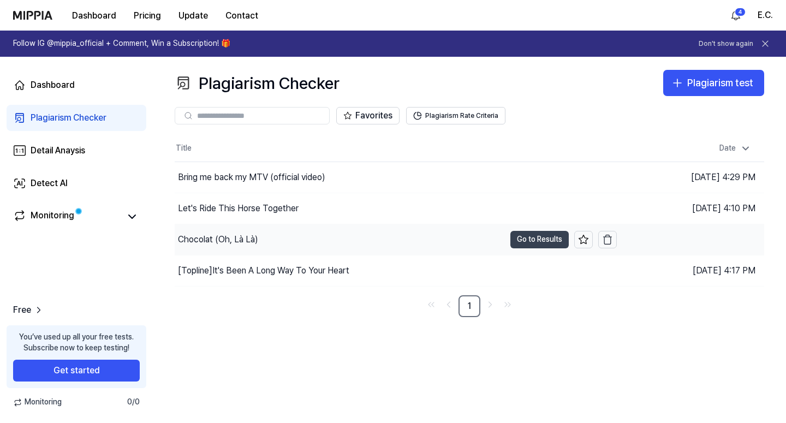
click at [537, 241] on button "Go to Results" at bounding box center [539, 239] width 58 height 17
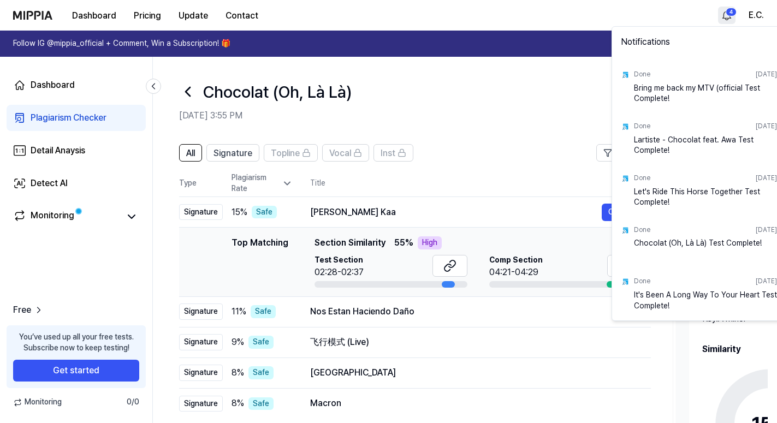
click at [726, 16] on html "Dashboard Pricing Update Contact 4 E.C. Follow IG @mippia_official + Comment, W…" at bounding box center [388, 211] width 777 height 423
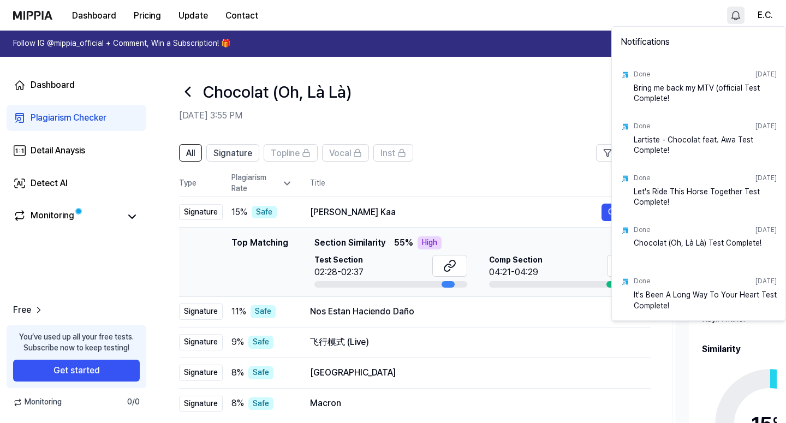
click at [766, 16] on html "Dashboard Pricing Update Contact E.C. Follow IG @mippia_official + Comment, Win…" at bounding box center [393, 211] width 786 height 423
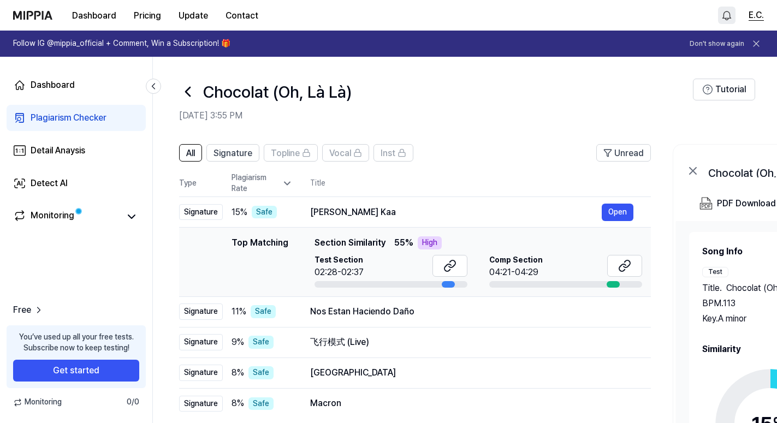
click at [756, 16] on button "E.C." at bounding box center [755, 15] width 15 height 13
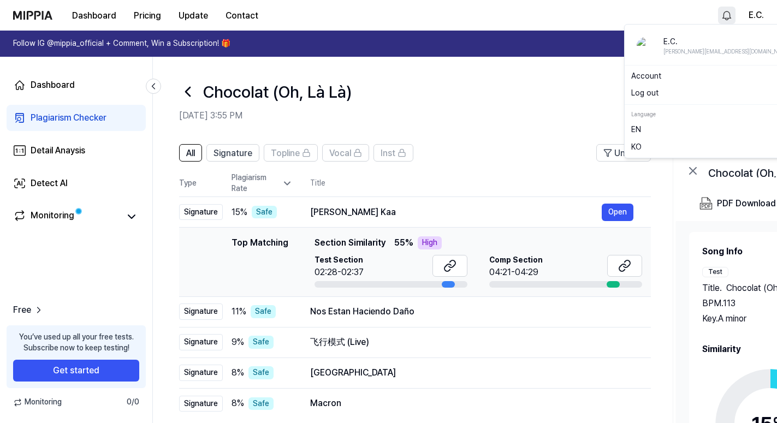
click at [654, 90] on button "Log out" at bounding box center [713, 93] width 165 height 11
